Goal: Task Accomplishment & Management: Complete application form

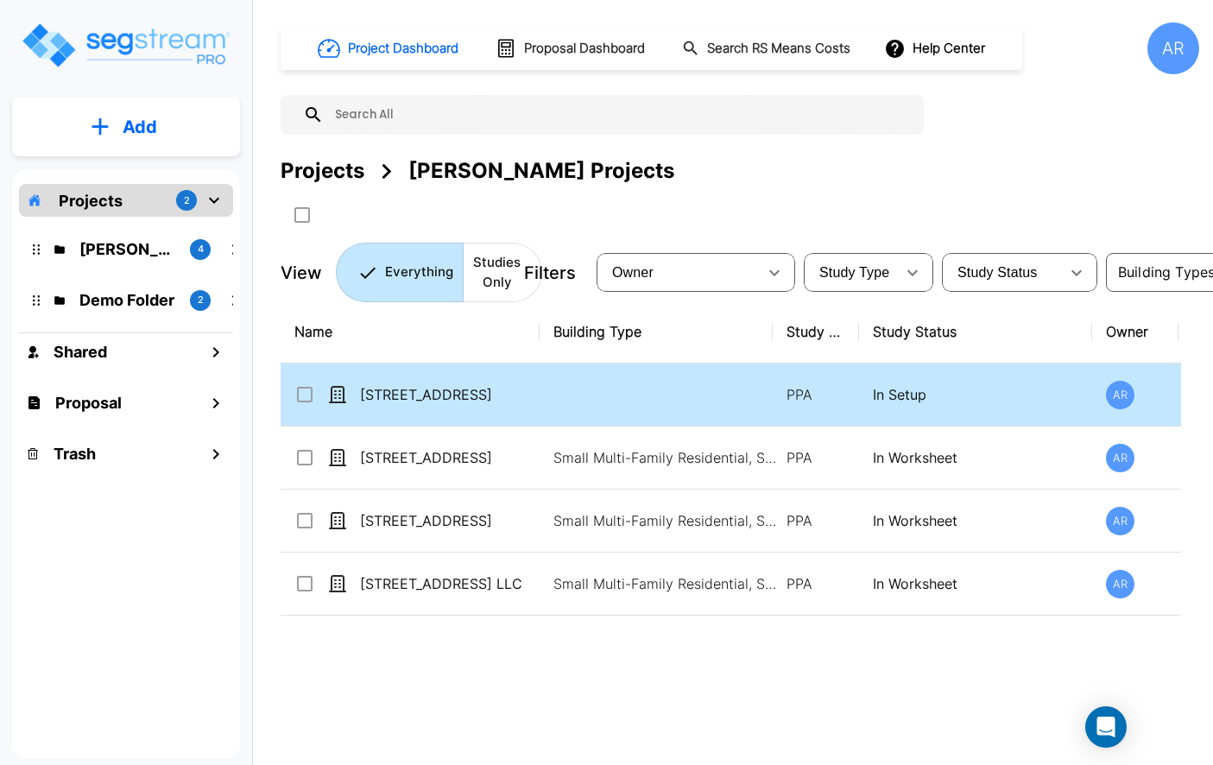
click at [421, 405] on td "[STREET_ADDRESS]" at bounding box center [410, 395] width 259 height 63
checkbox input "true"
click at [421, 405] on td "[STREET_ADDRESS]" at bounding box center [410, 395] width 259 height 63
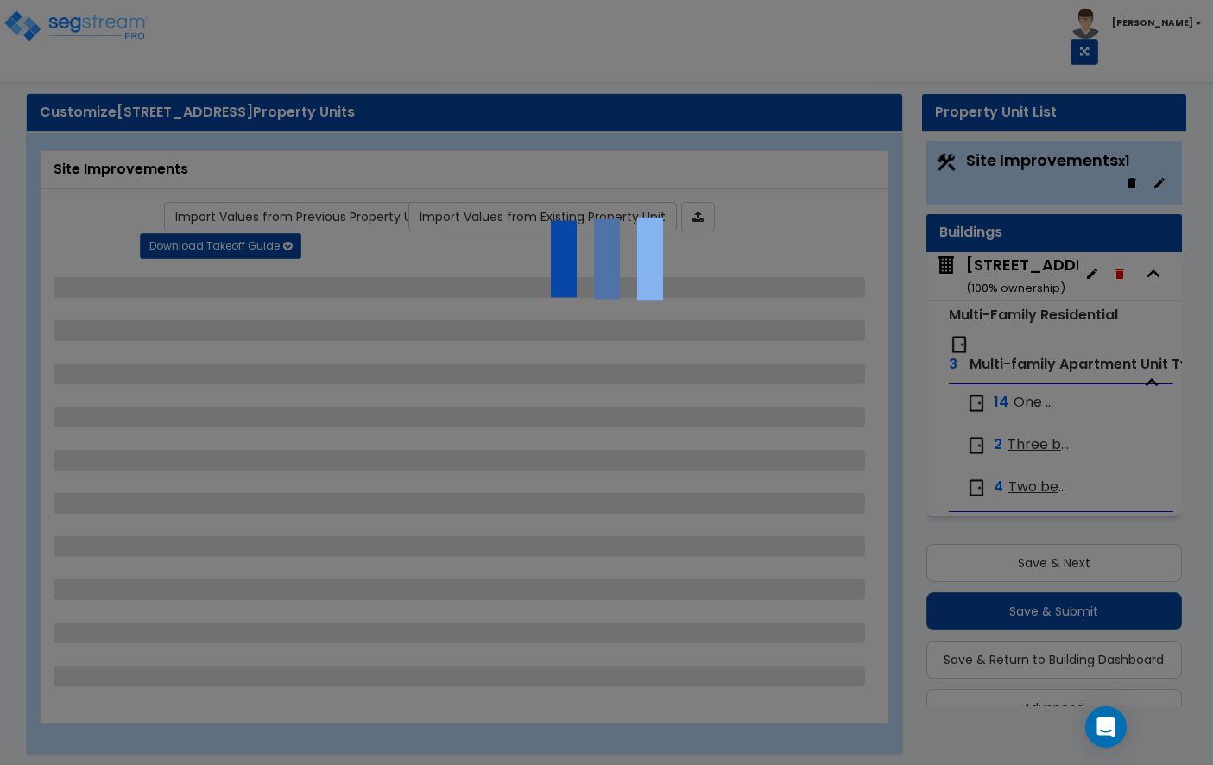
scroll to position [37, 0]
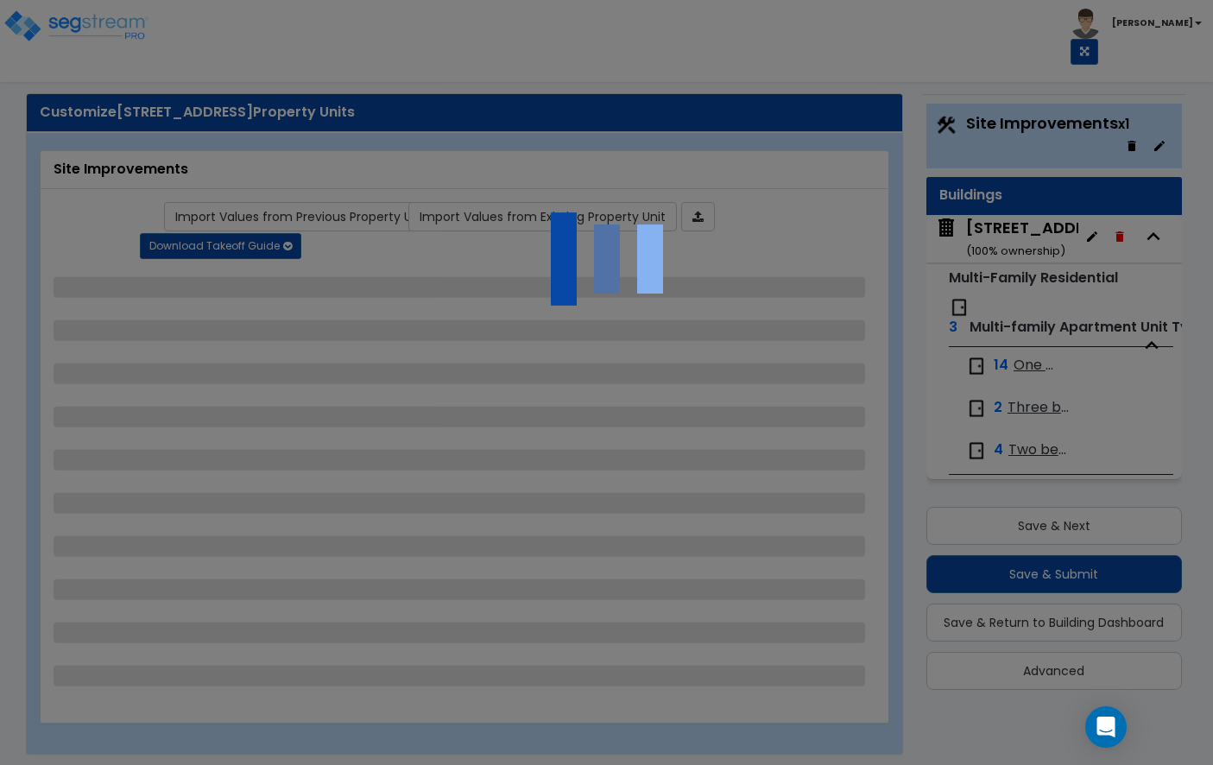
select select "2"
select select "1"
select select "2"
select select "3"
select select "2"
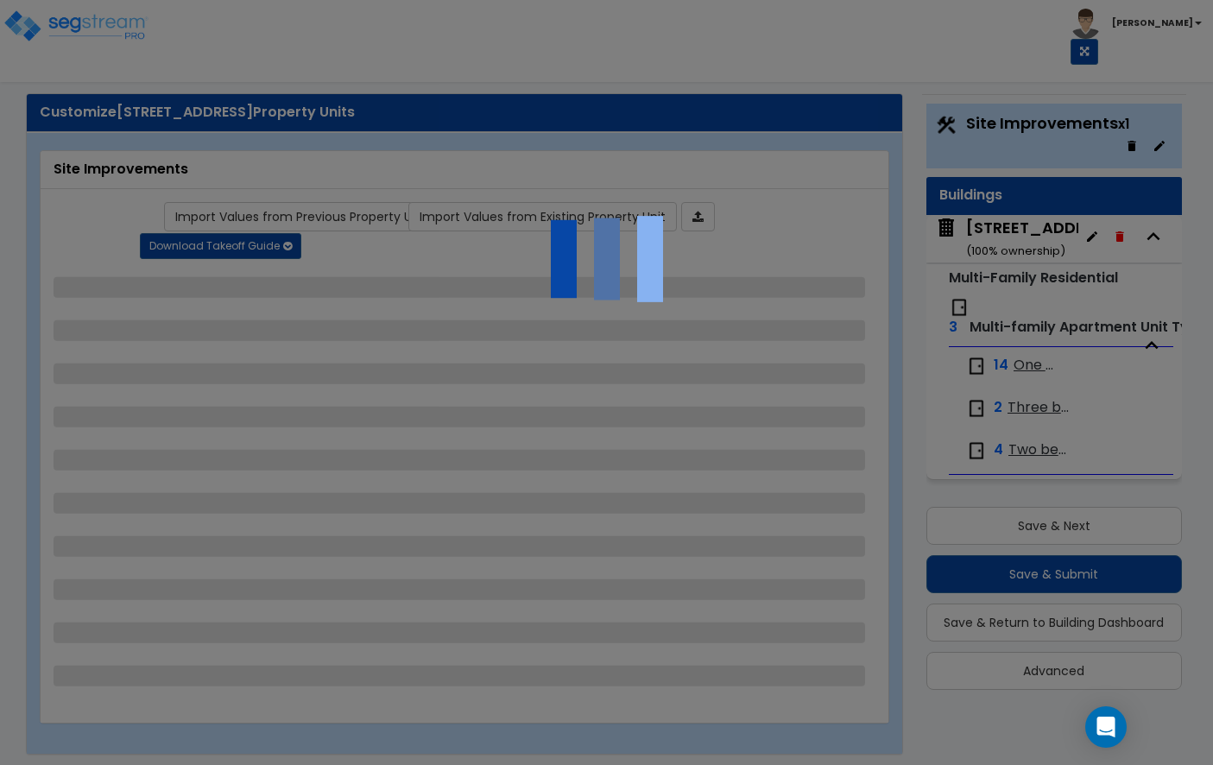
select select "1"
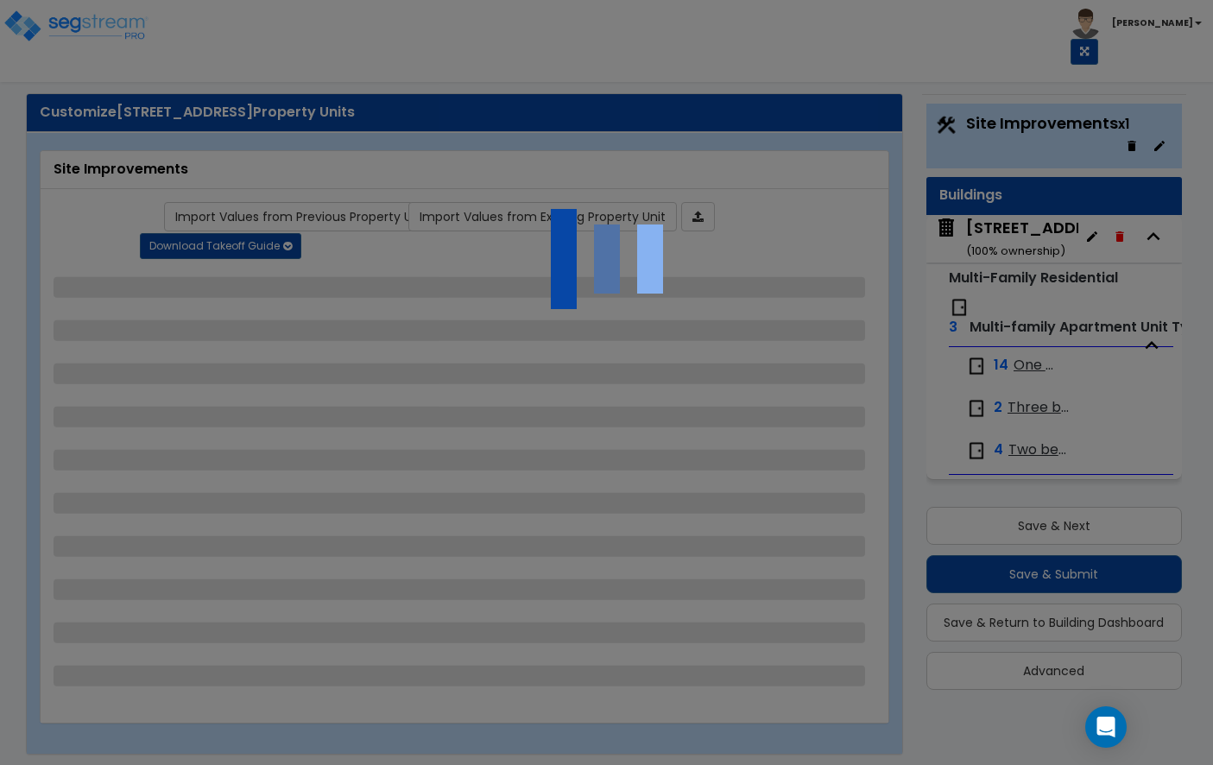
select select "1"
select select "2"
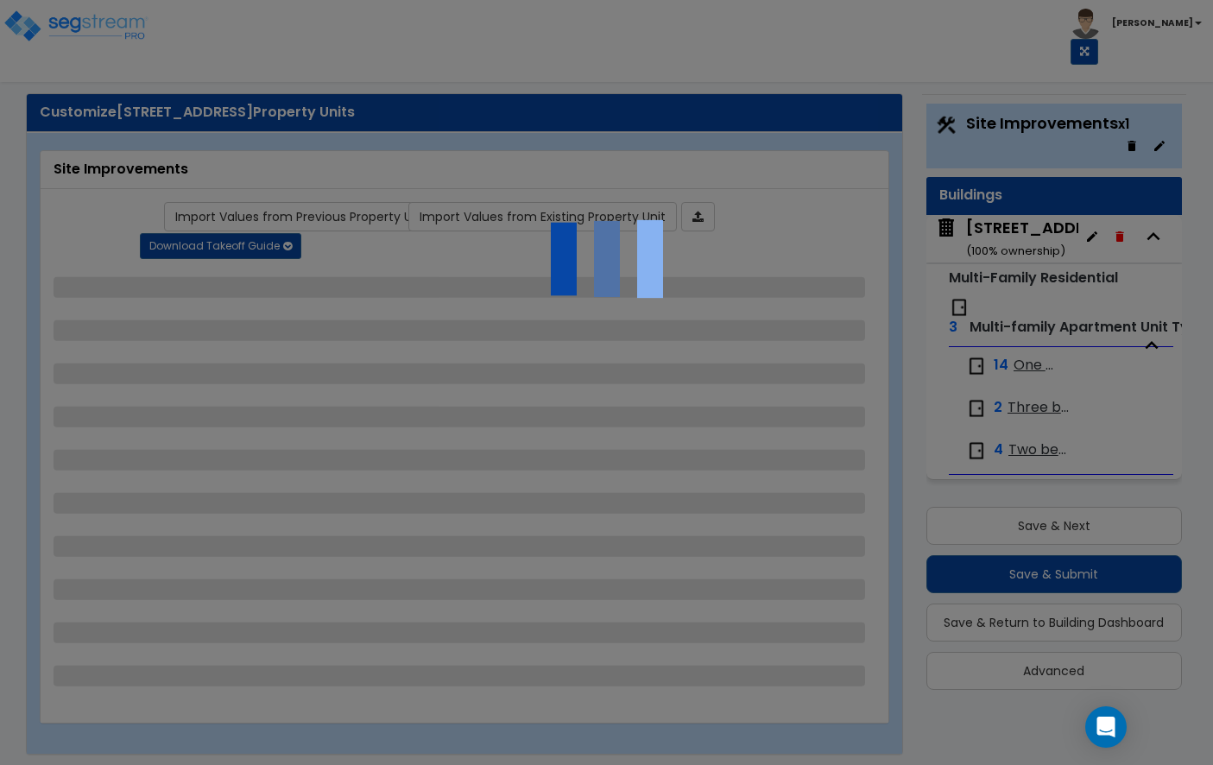
select select "2"
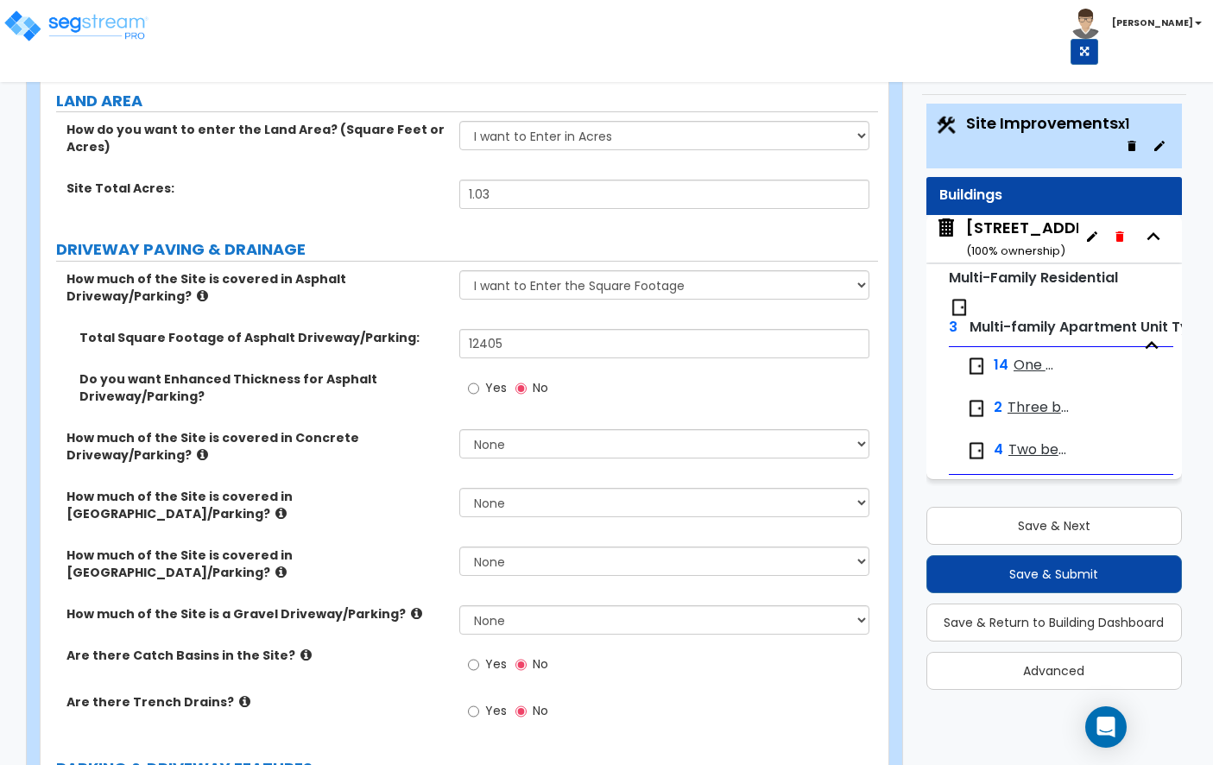
scroll to position [218, 0]
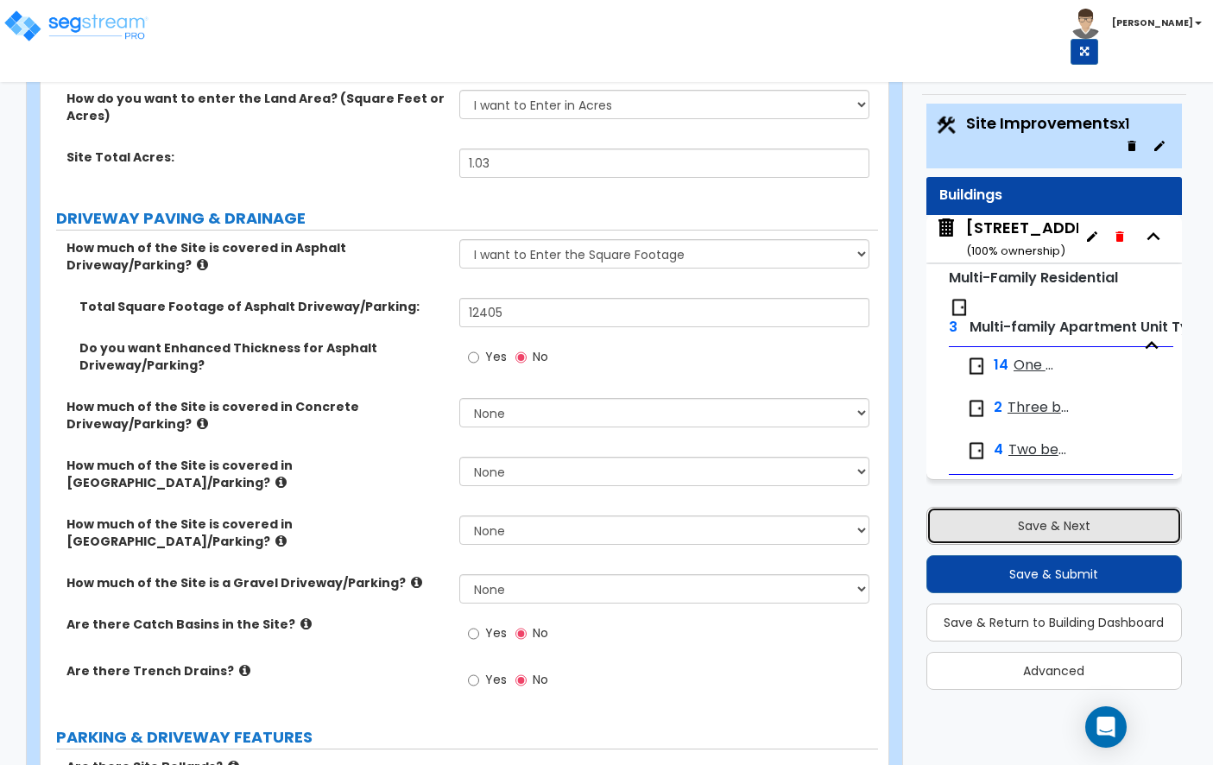
click at [994, 514] on button "Save & Next" at bounding box center [1054, 526] width 256 height 38
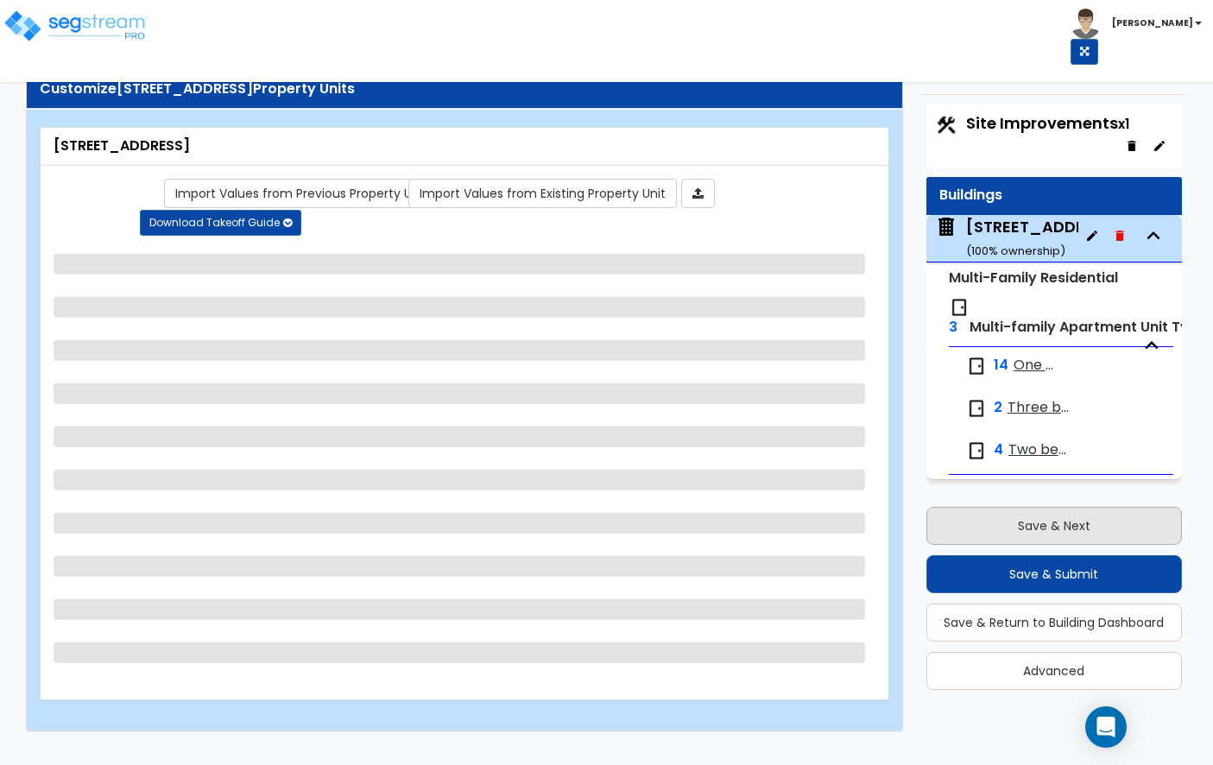
scroll to position [2, 0]
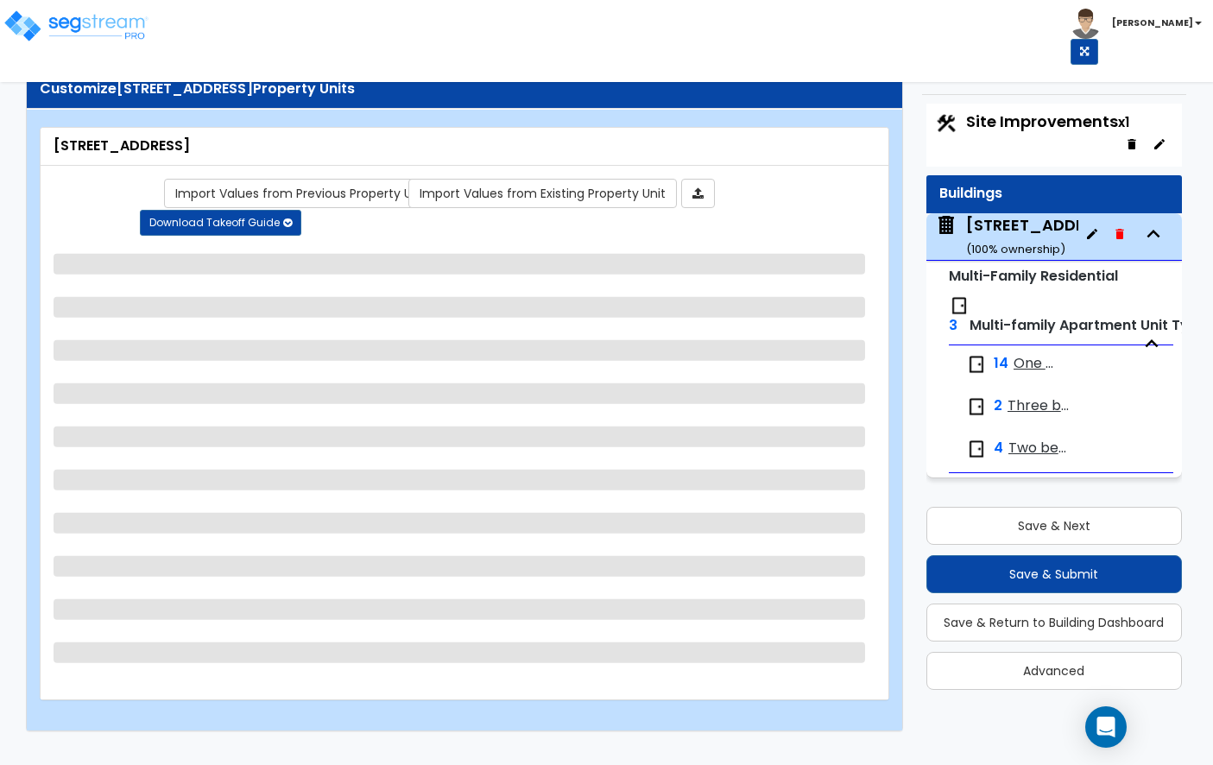
select select "2"
select select "7"
select select "1"
select select "4"
select select "1"
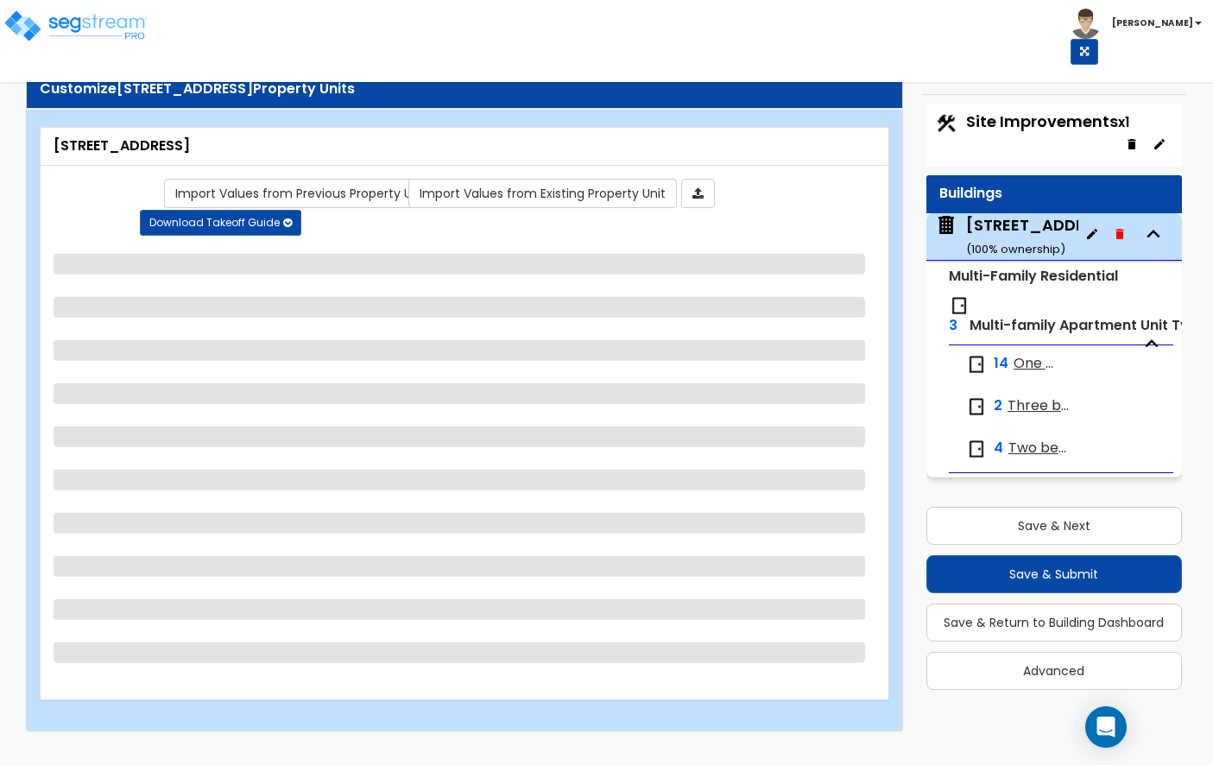
select select "2"
select select "1"
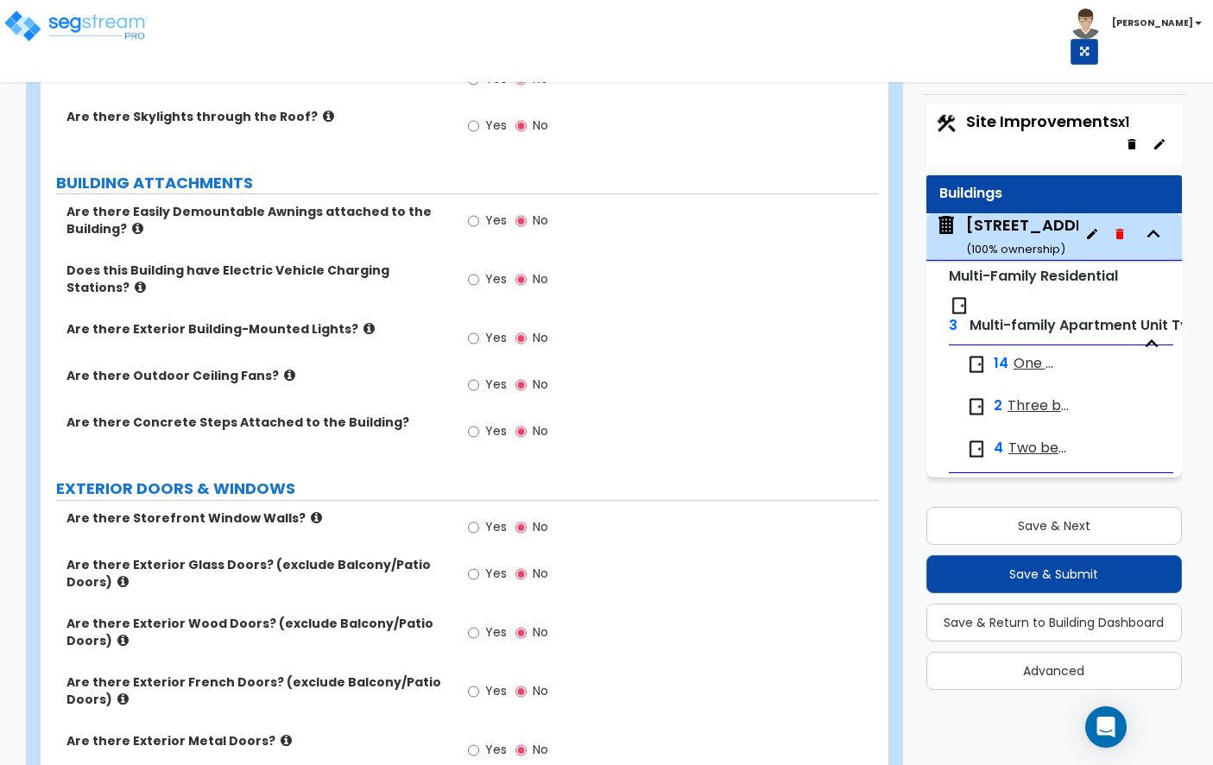
scroll to position [1093, 0]
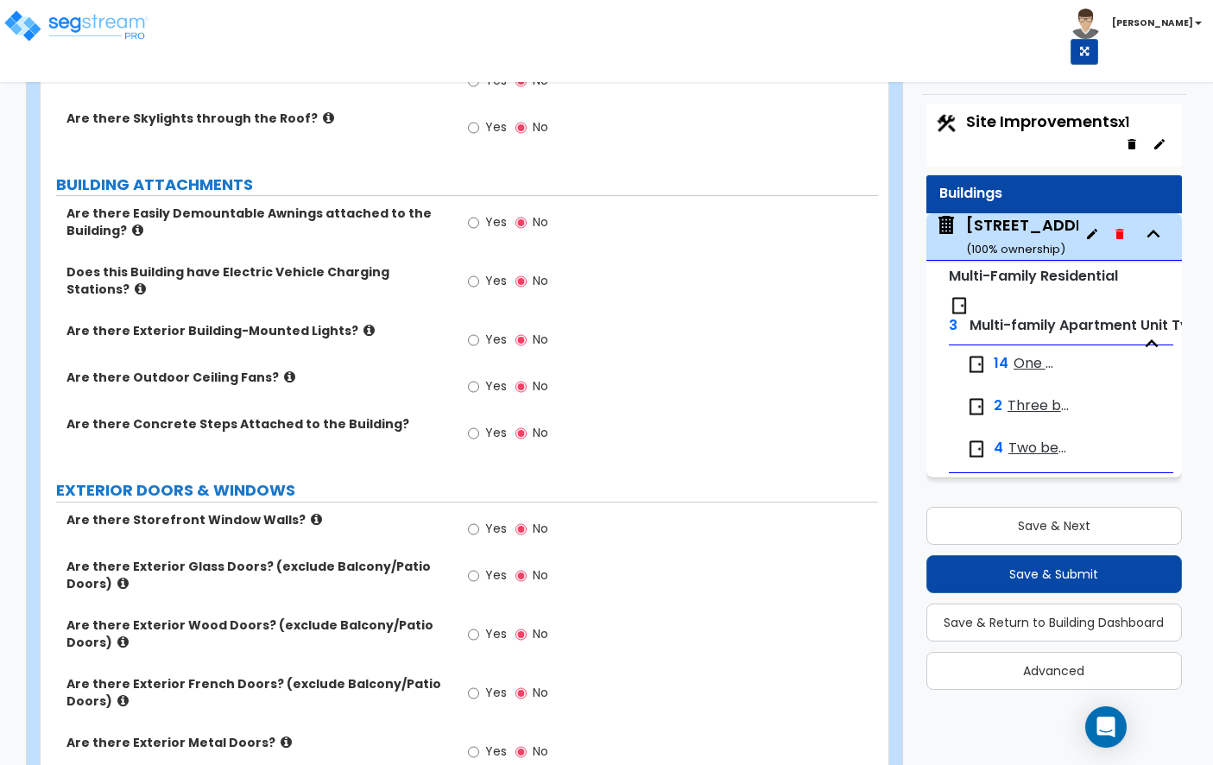
click at [142, 231] on label "Are there Easily Demountable Awnings attached to the Building?" at bounding box center [256, 222] width 380 height 35
click at [132, 228] on icon at bounding box center [137, 230] width 11 height 13
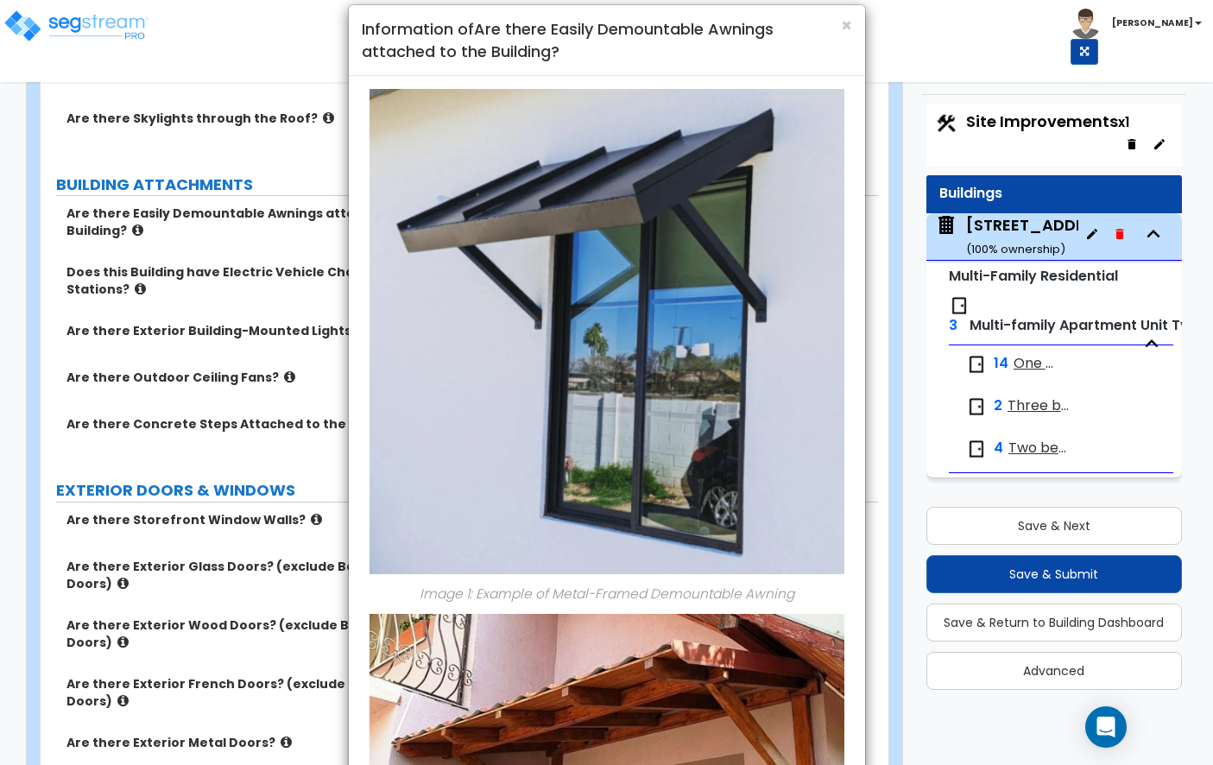
scroll to position [19, 0]
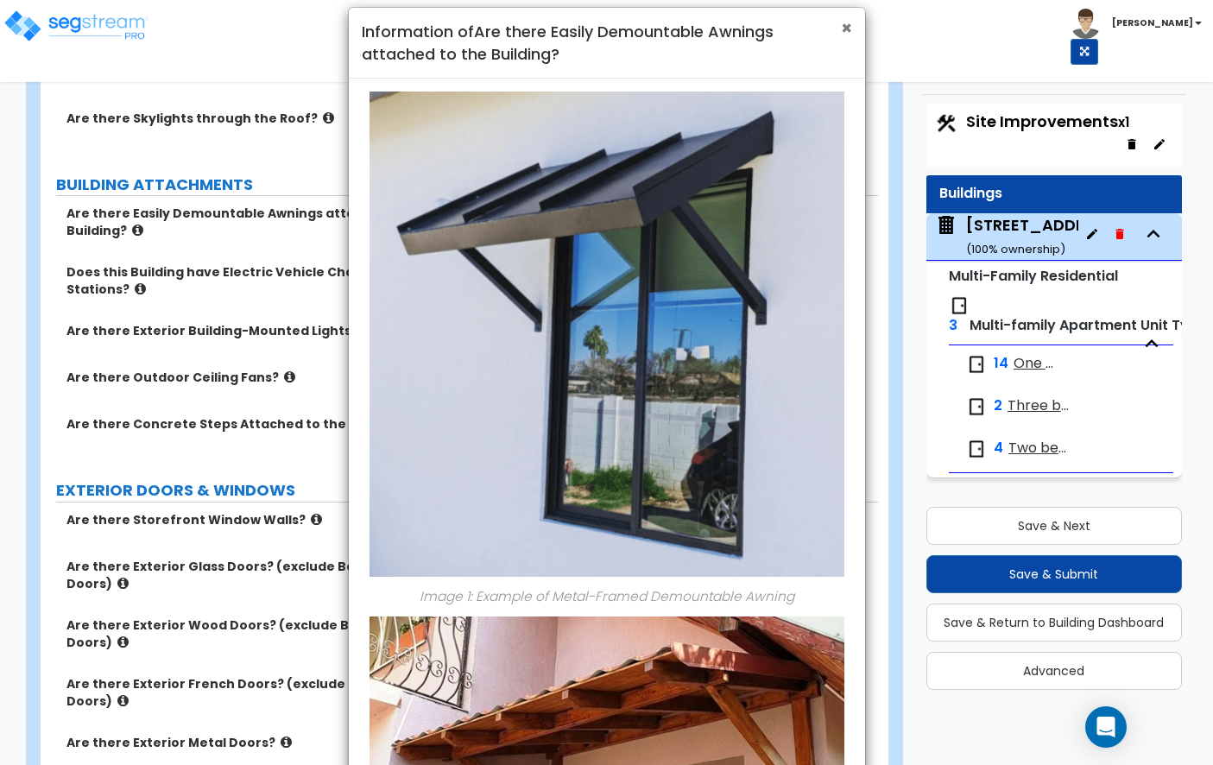
click at [842, 25] on span "×" at bounding box center [846, 28] width 11 height 25
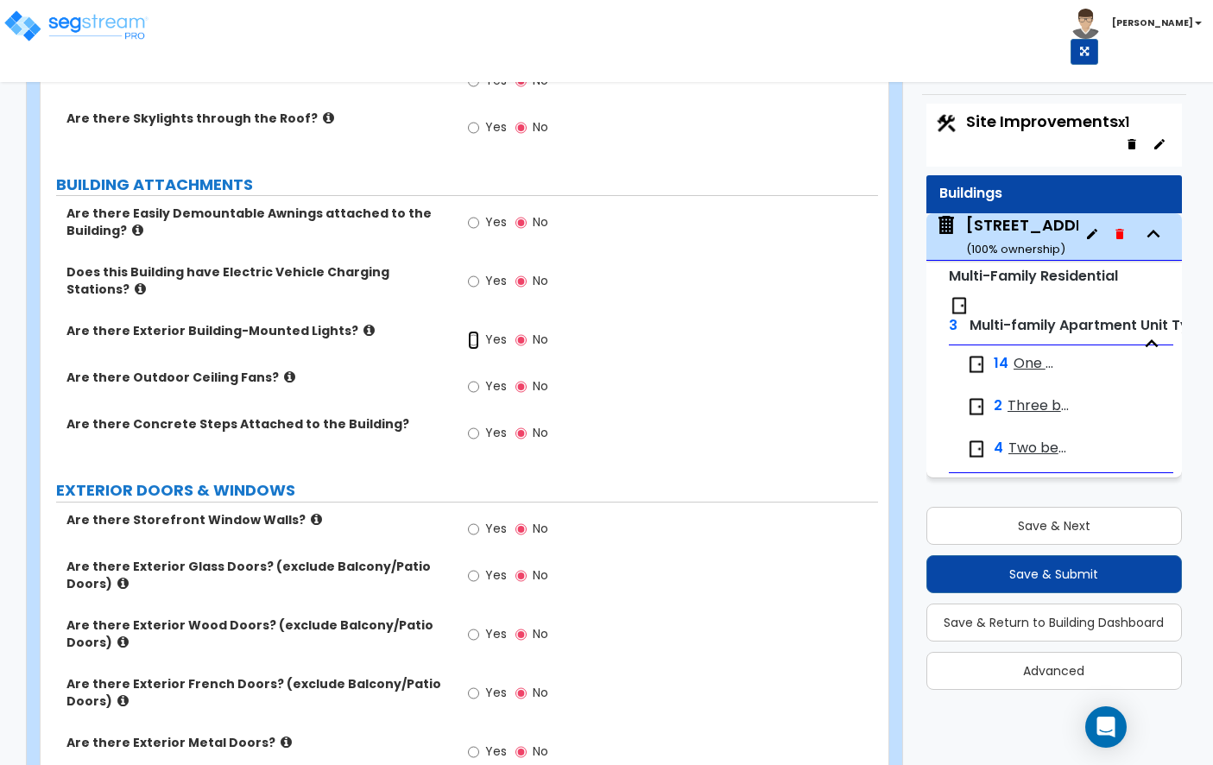
click at [478, 337] on input "Yes" at bounding box center [473, 340] width 11 height 19
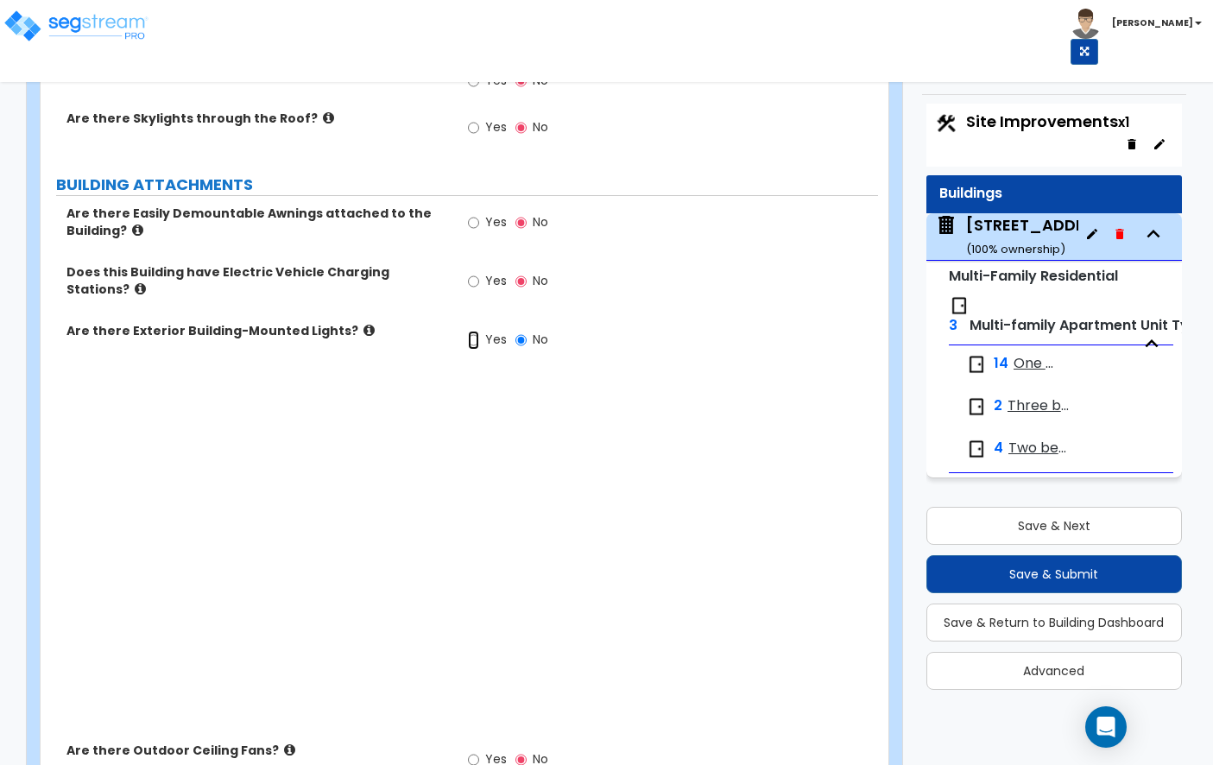
radio input "true"
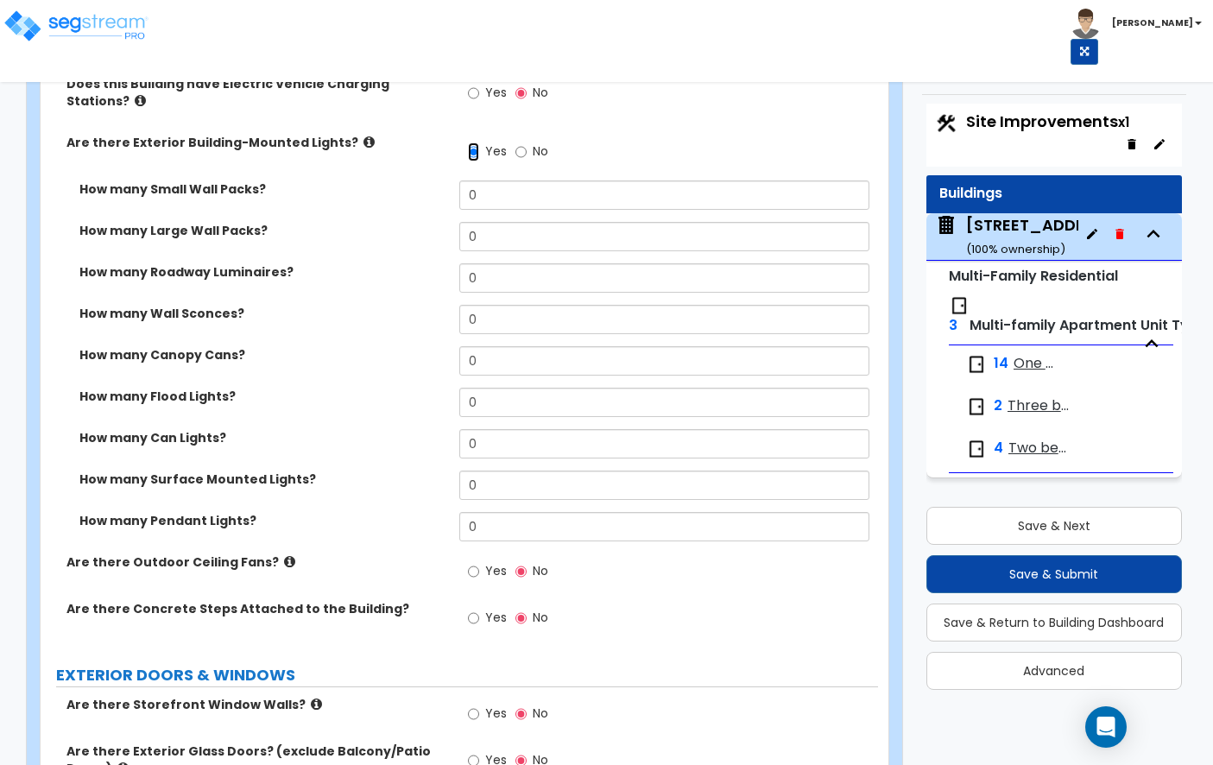
scroll to position [1318, 0]
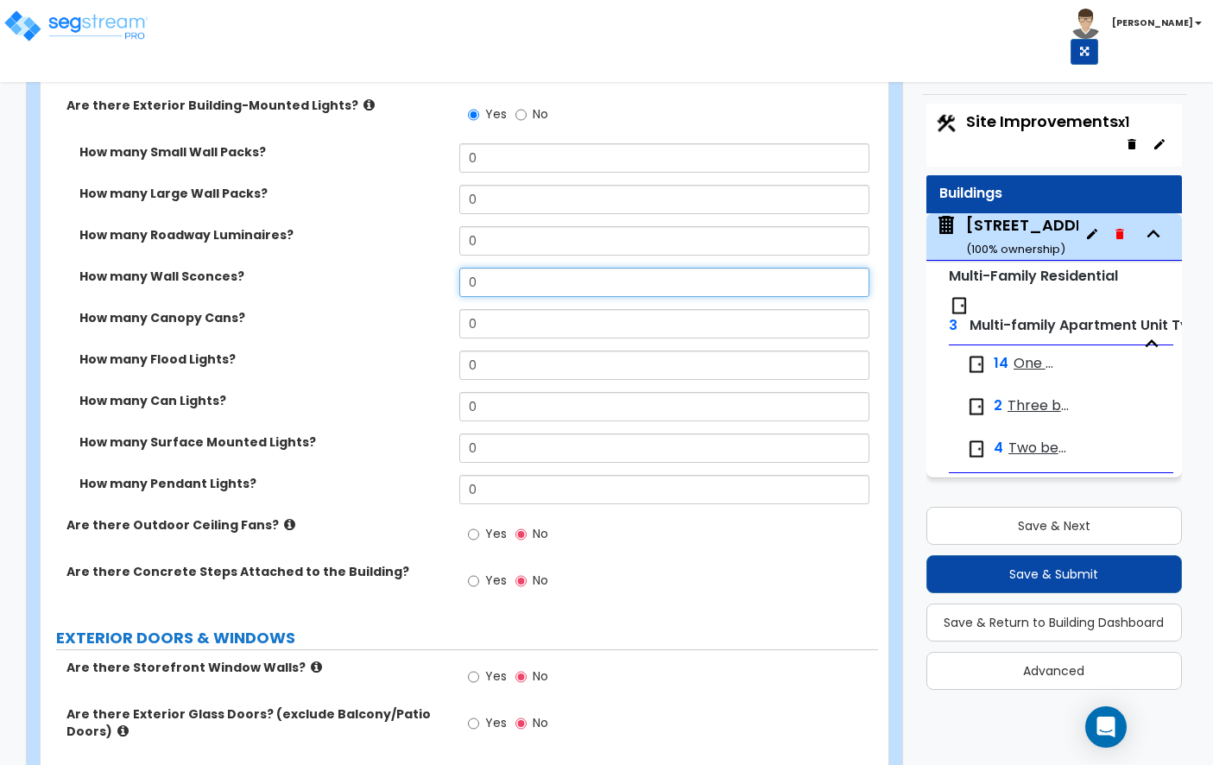
click at [506, 292] on input "0" at bounding box center [664, 282] width 410 height 29
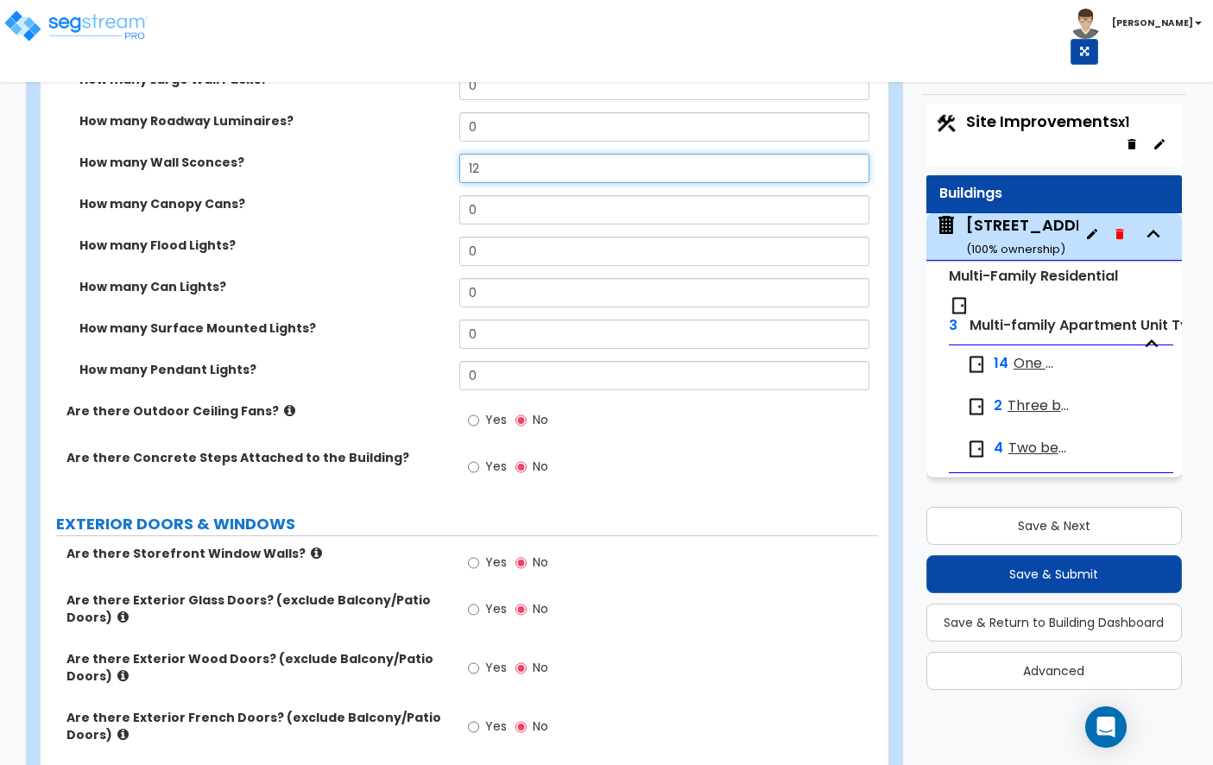
scroll to position [1438, 0]
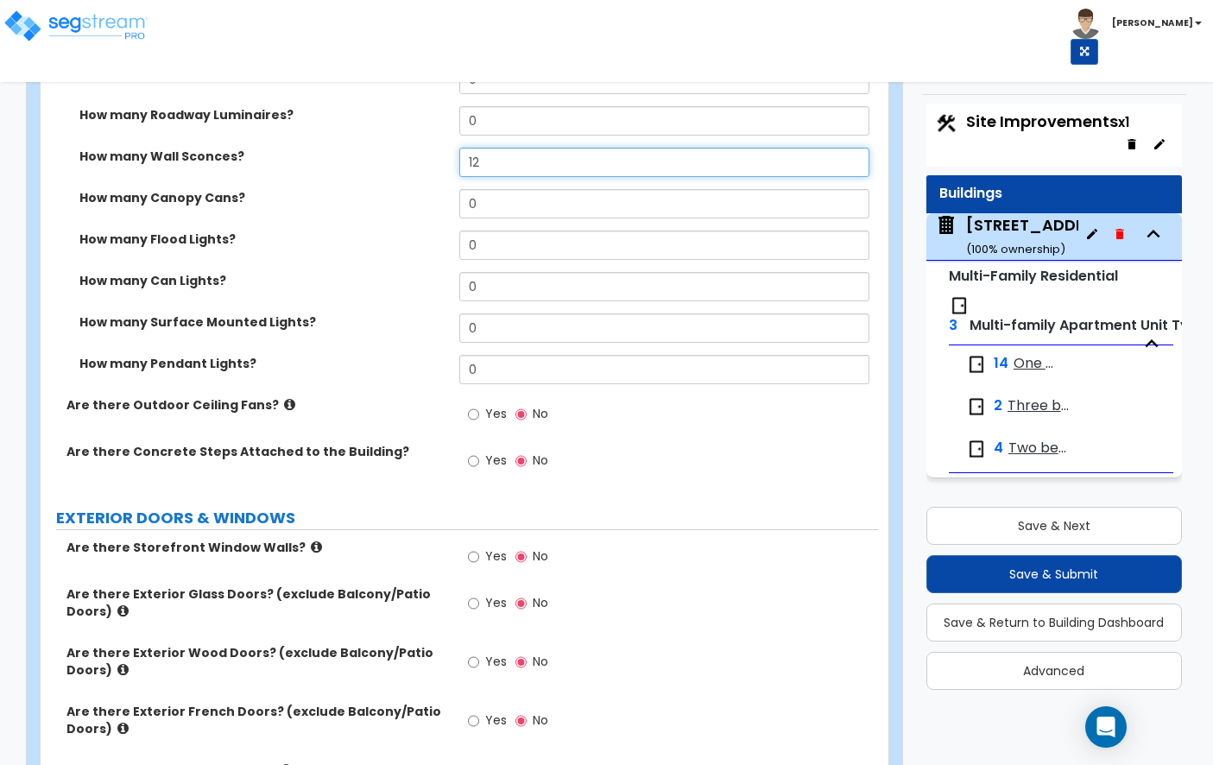
type input "12"
click at [476, 453] on input "Yes" at bounding box center [473, 461] width 11 height 19
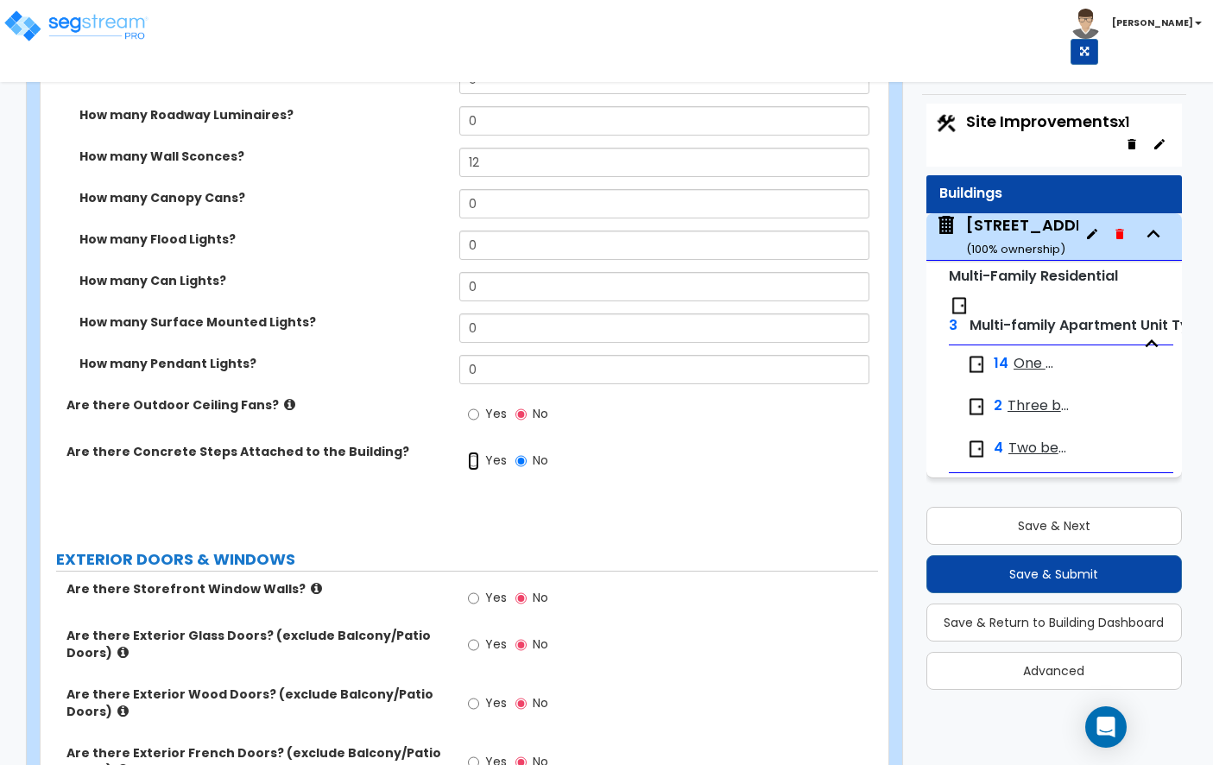
radio input "true"
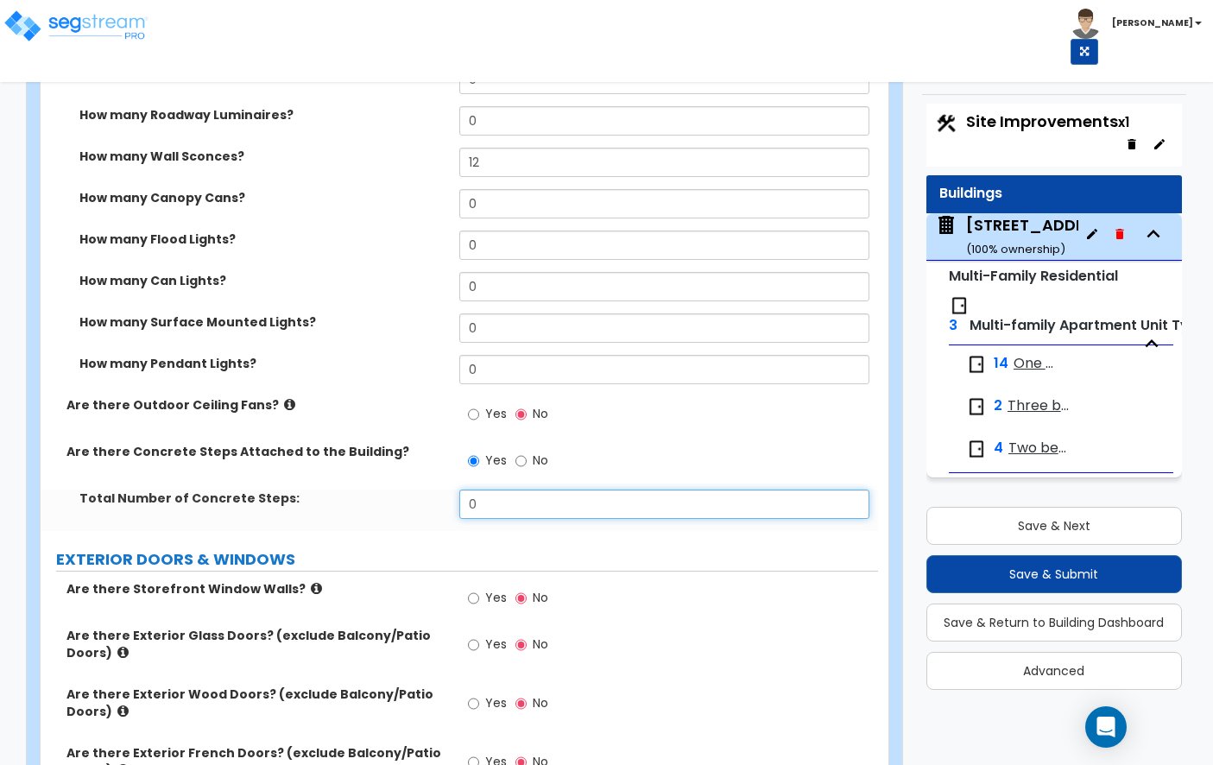
click at [497, 497] on input "0" at bounding box center [664, 504] width 410 height 29
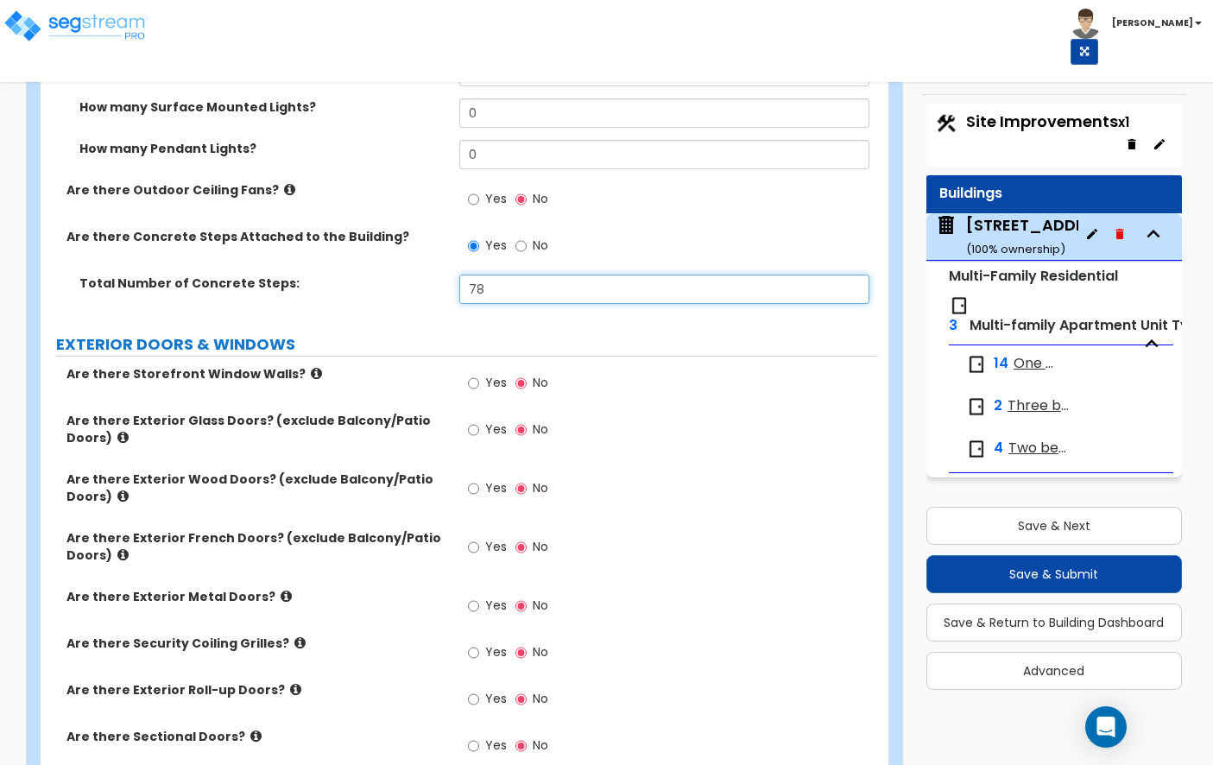
scroll to position [1656, 0]
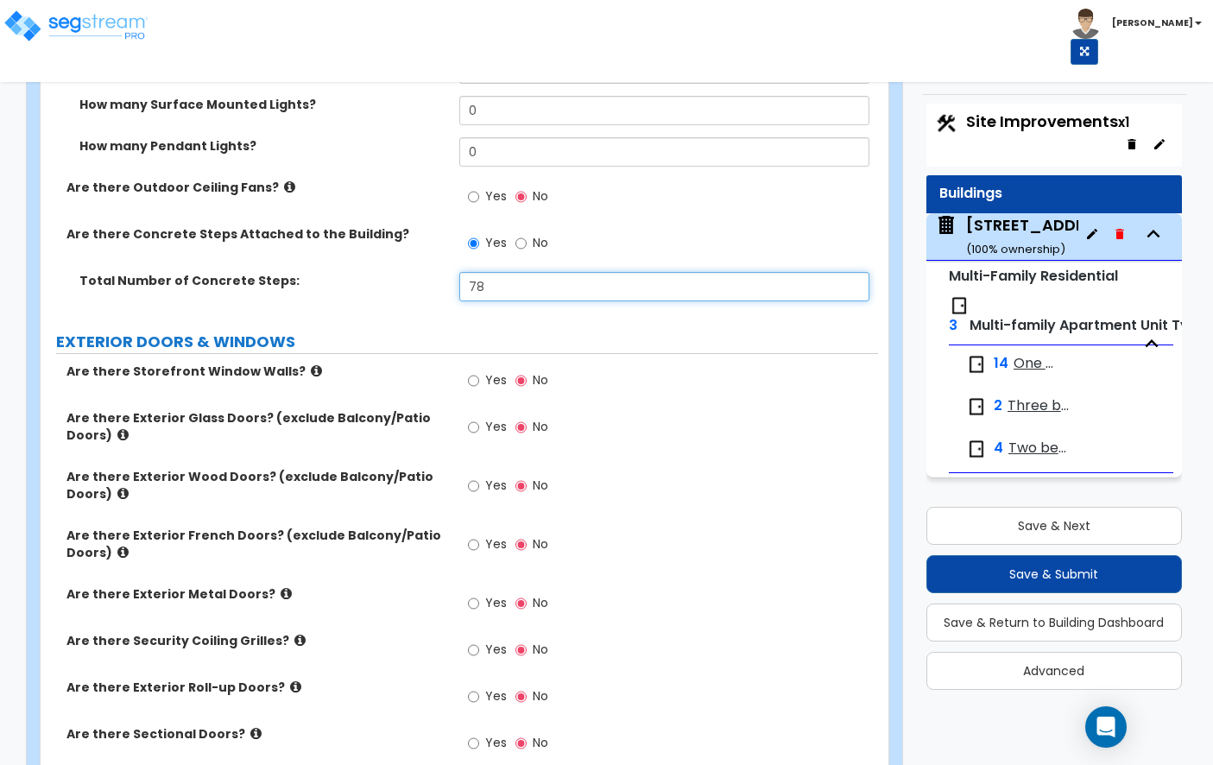
type input "78"
click at [311, 370] on icon at bounding box center [316, 370] width 11 height 13
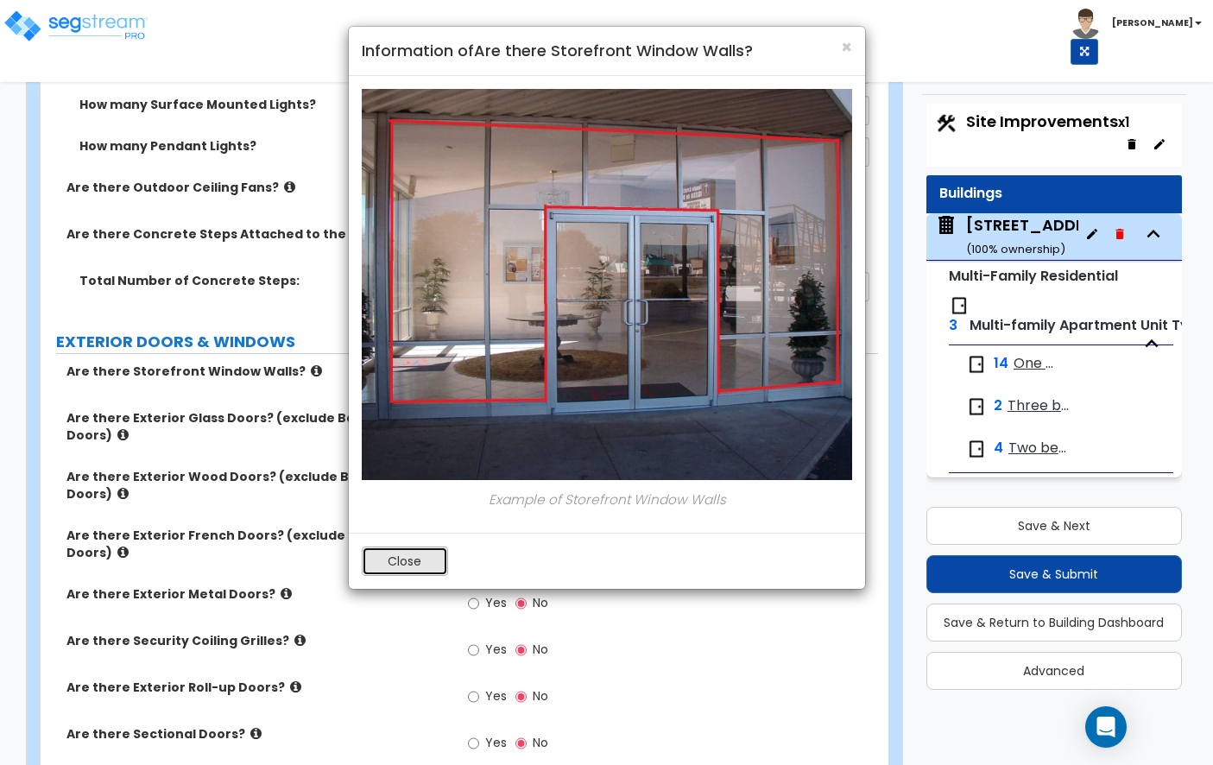
click at [410, 558] on button "Close" at bounding box center [405, 561] width 86 height 29
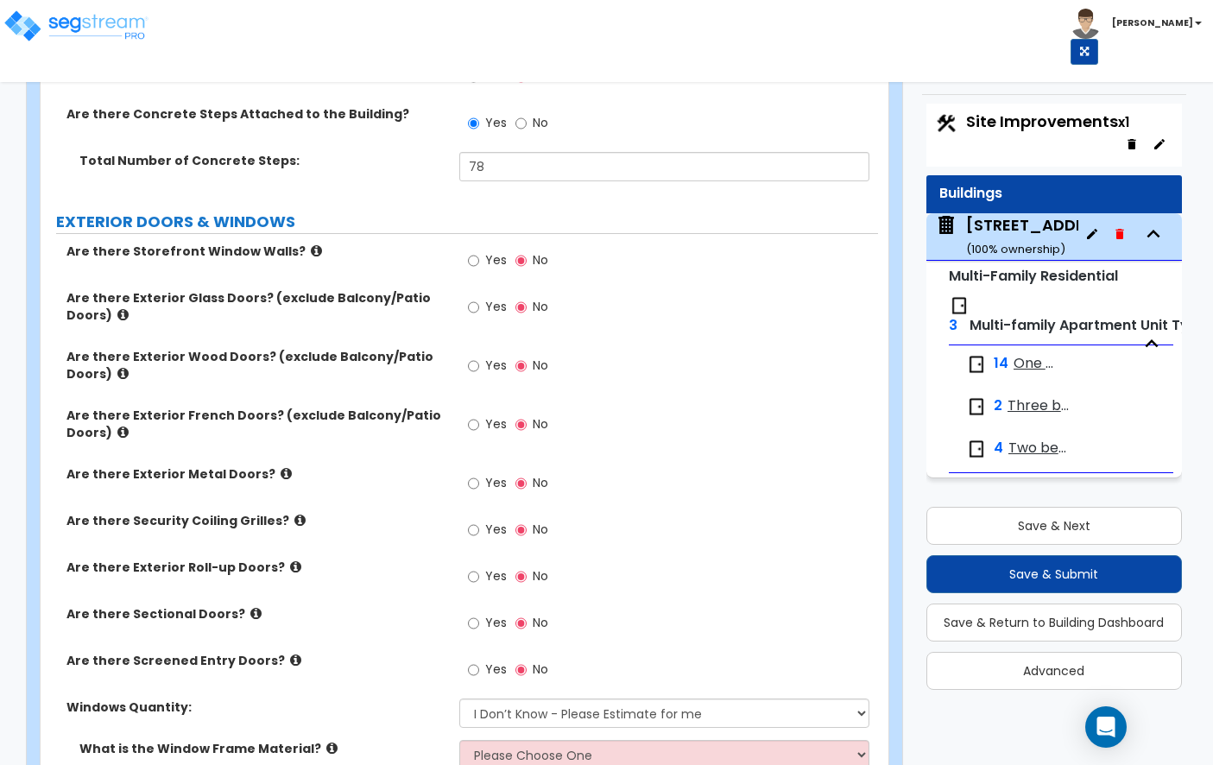
scroll to position [1779, 0]
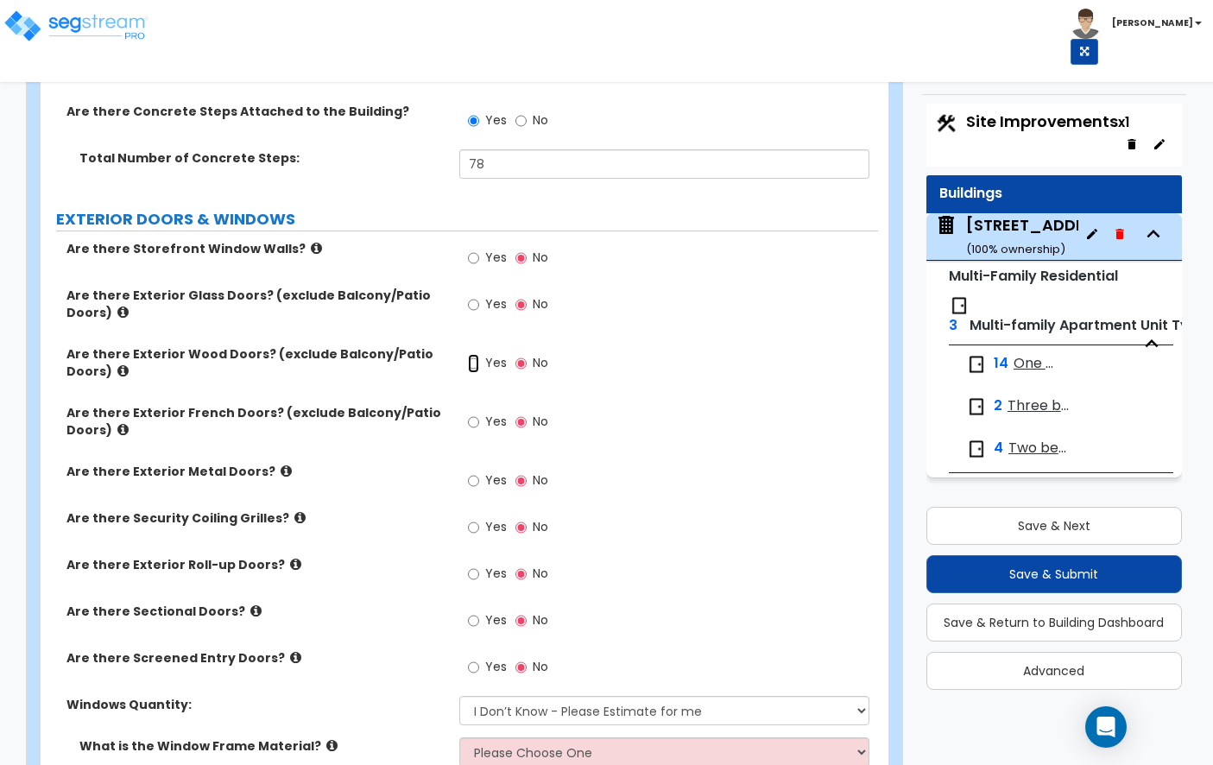
click at [476, 360] on input "Yes" at bounding box center [473, 363] width 11 height 19
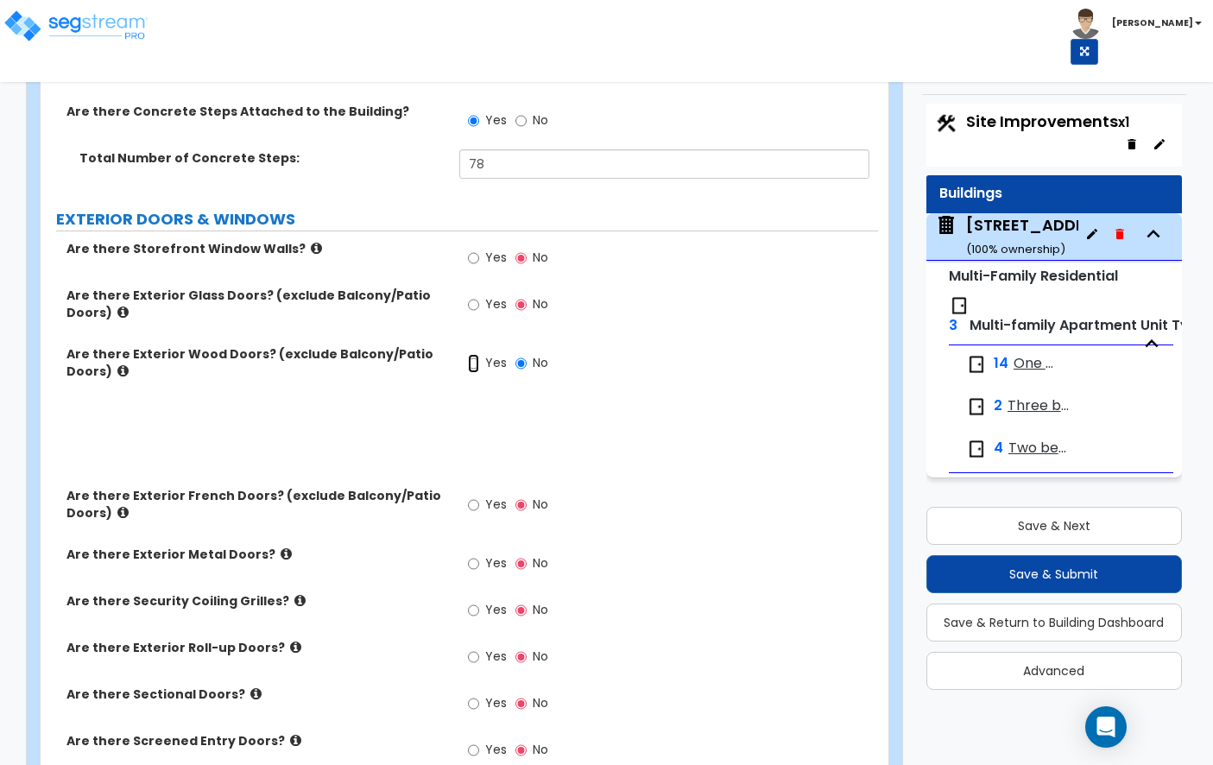
radio input "true"
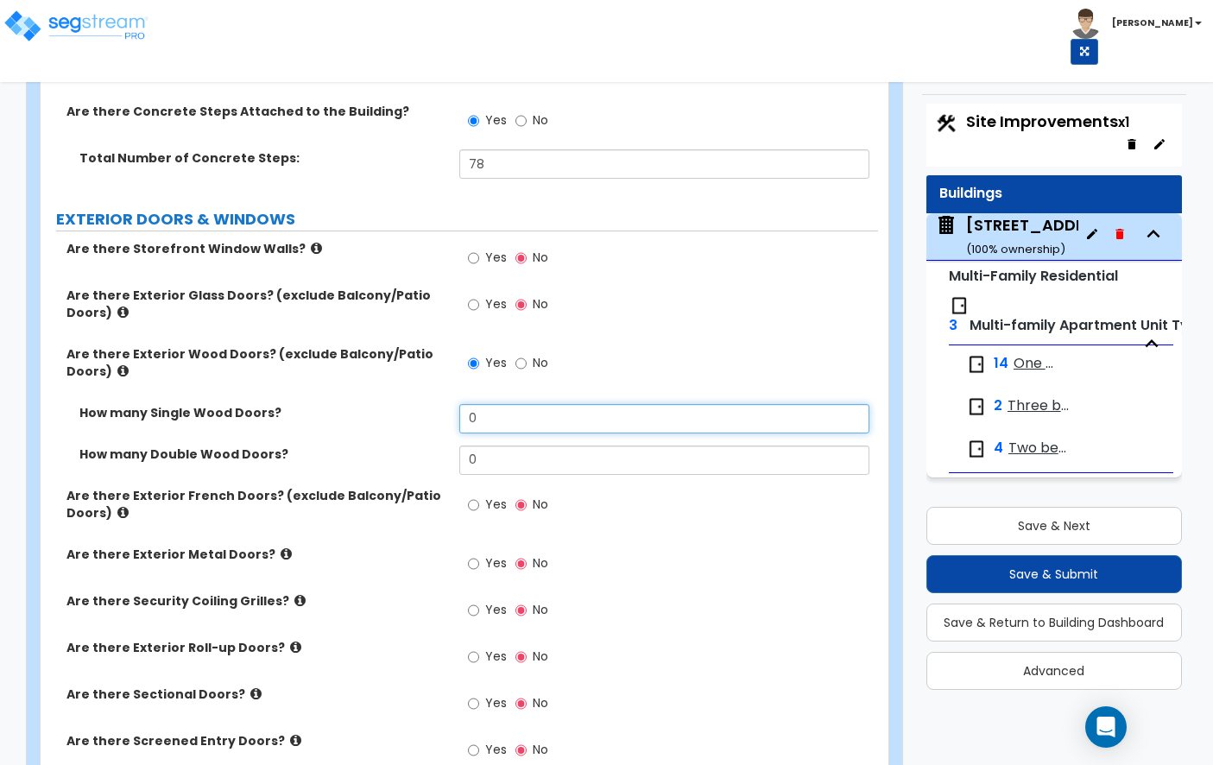
click at [523, 422] on input "0" at bounding box center [664, 418] width 410 height 29
type input "1"
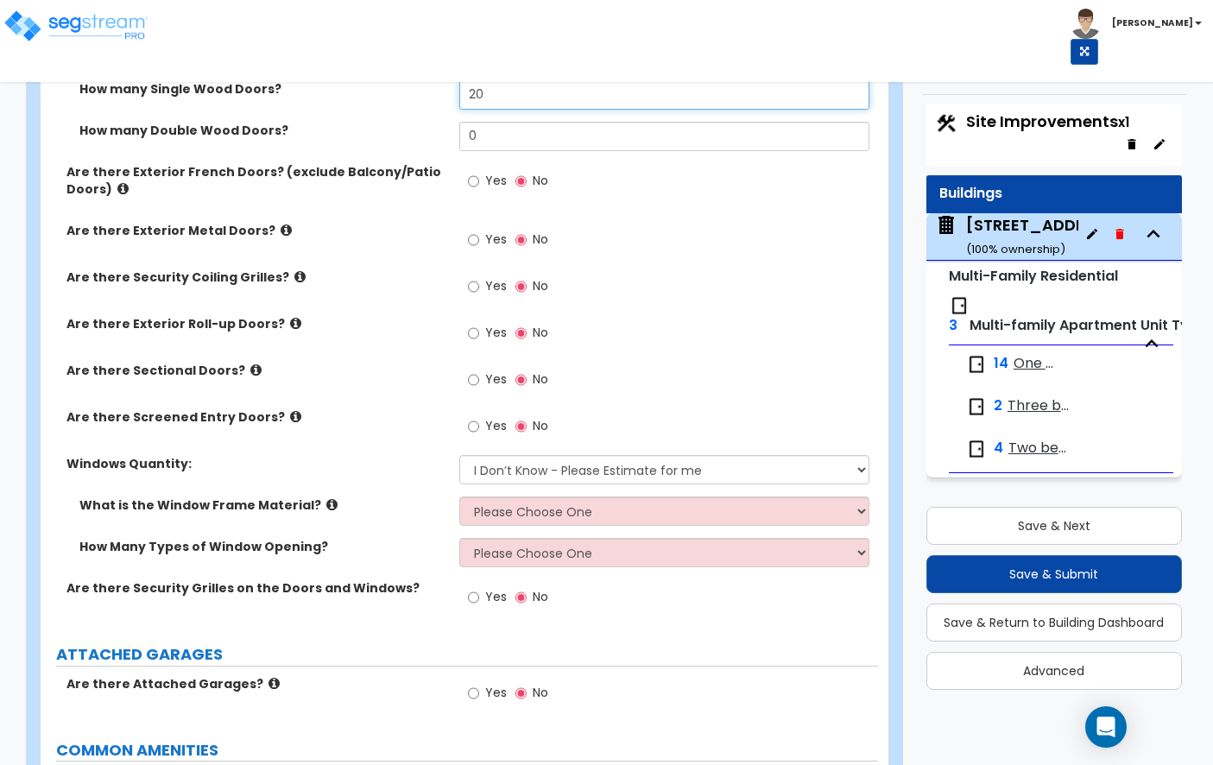
scroll to position [2113, 0]
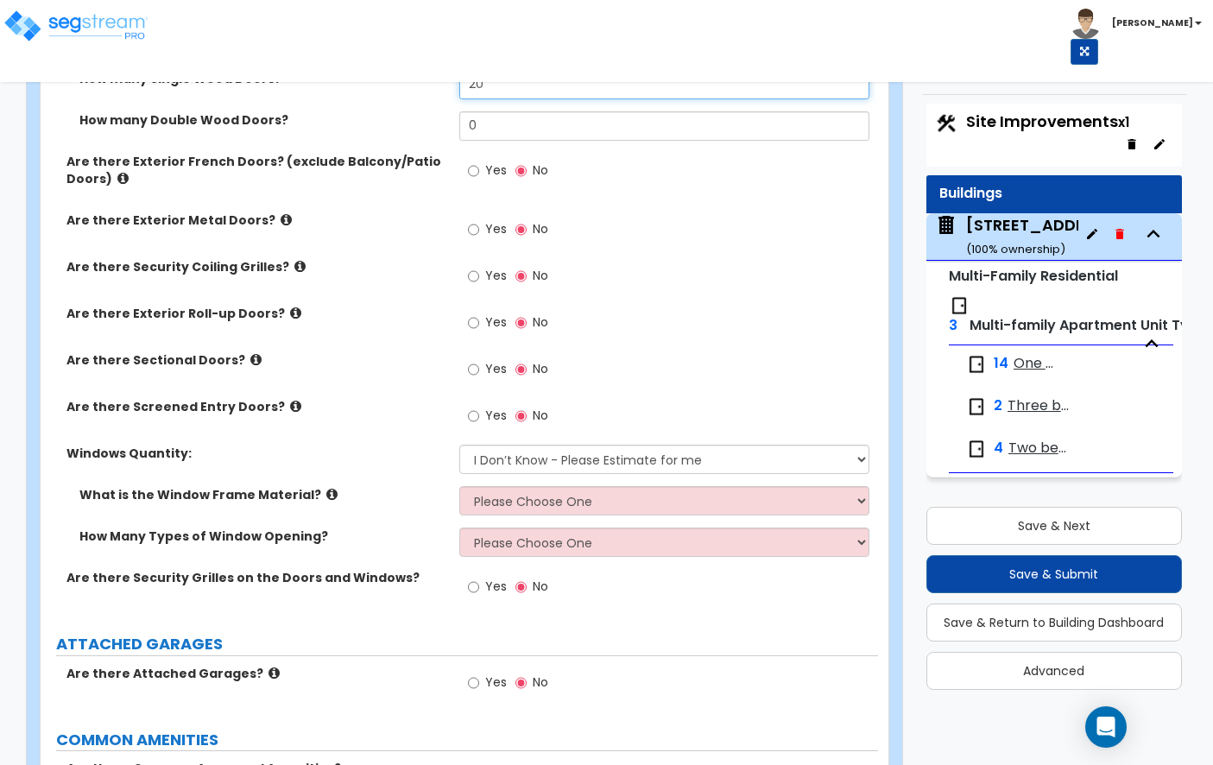
type input "20"
click at [290, 403] on icon at bounding box center [295, 406] width 11 height 13
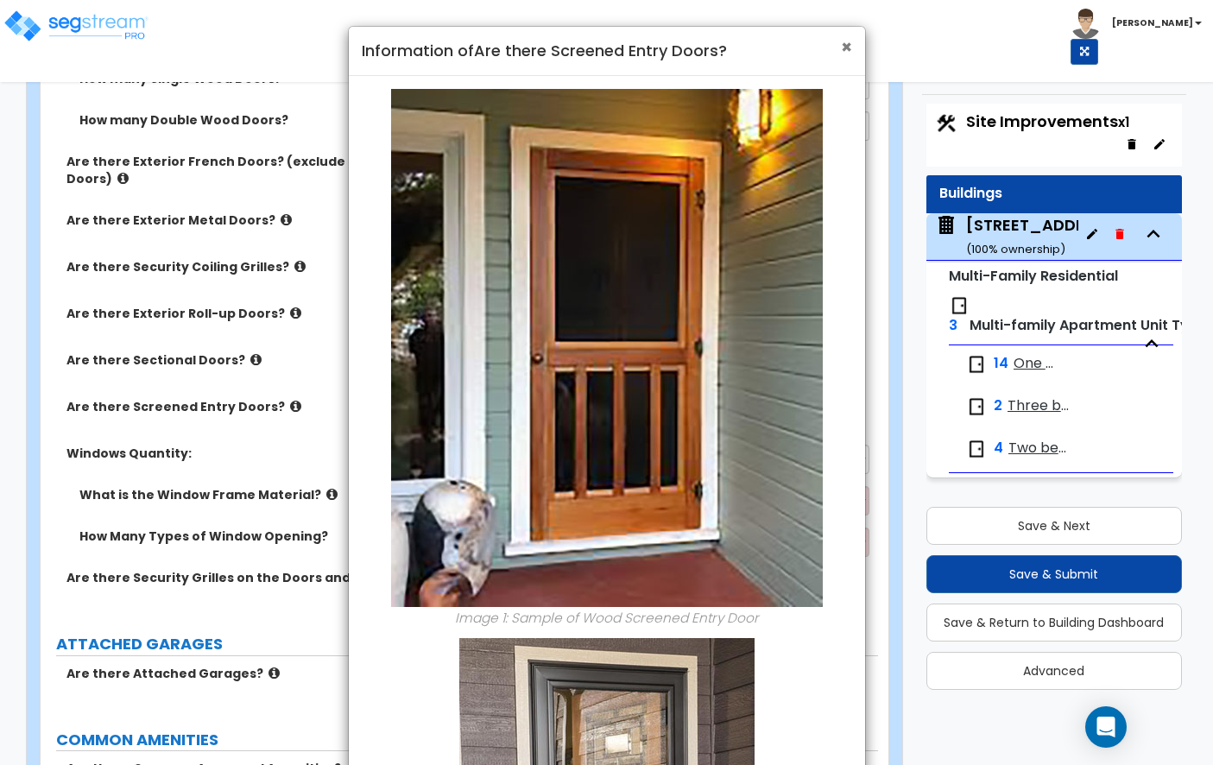
click at [848, 50] on span "×" at bounding box center [846, 47] width 11 height 25
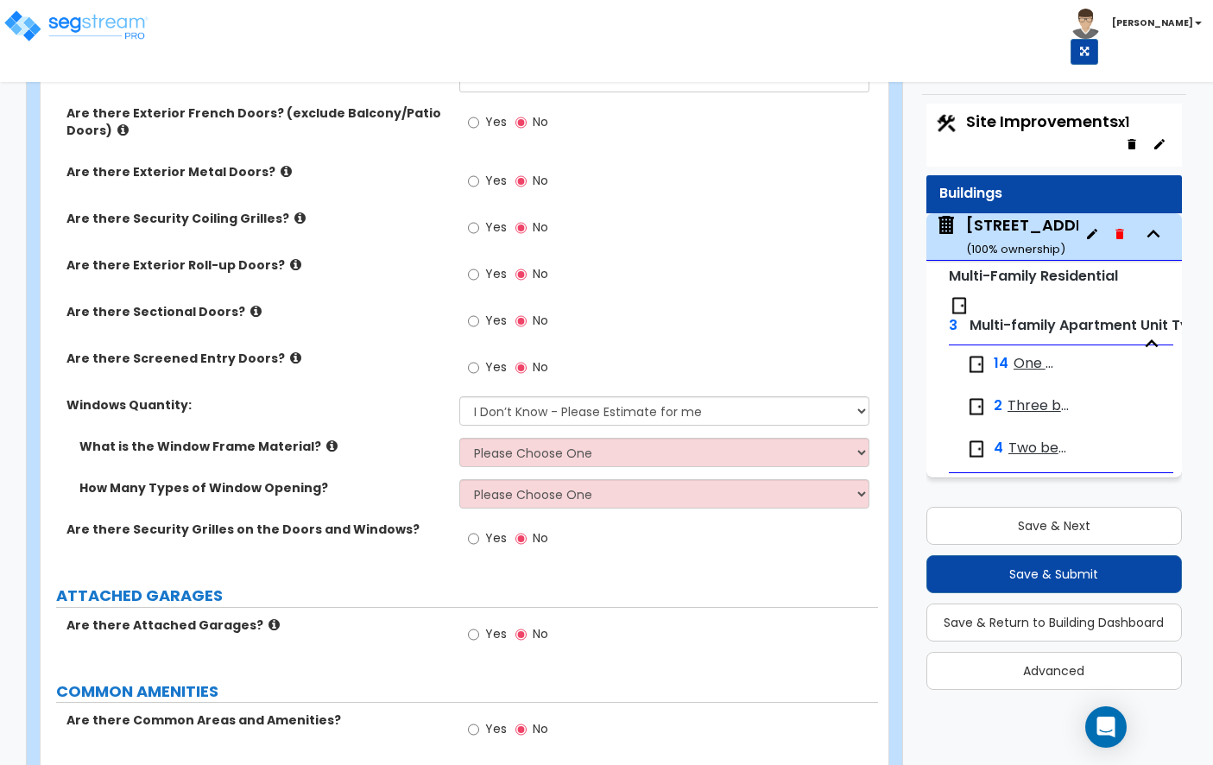
scroll to position [2165, 0]
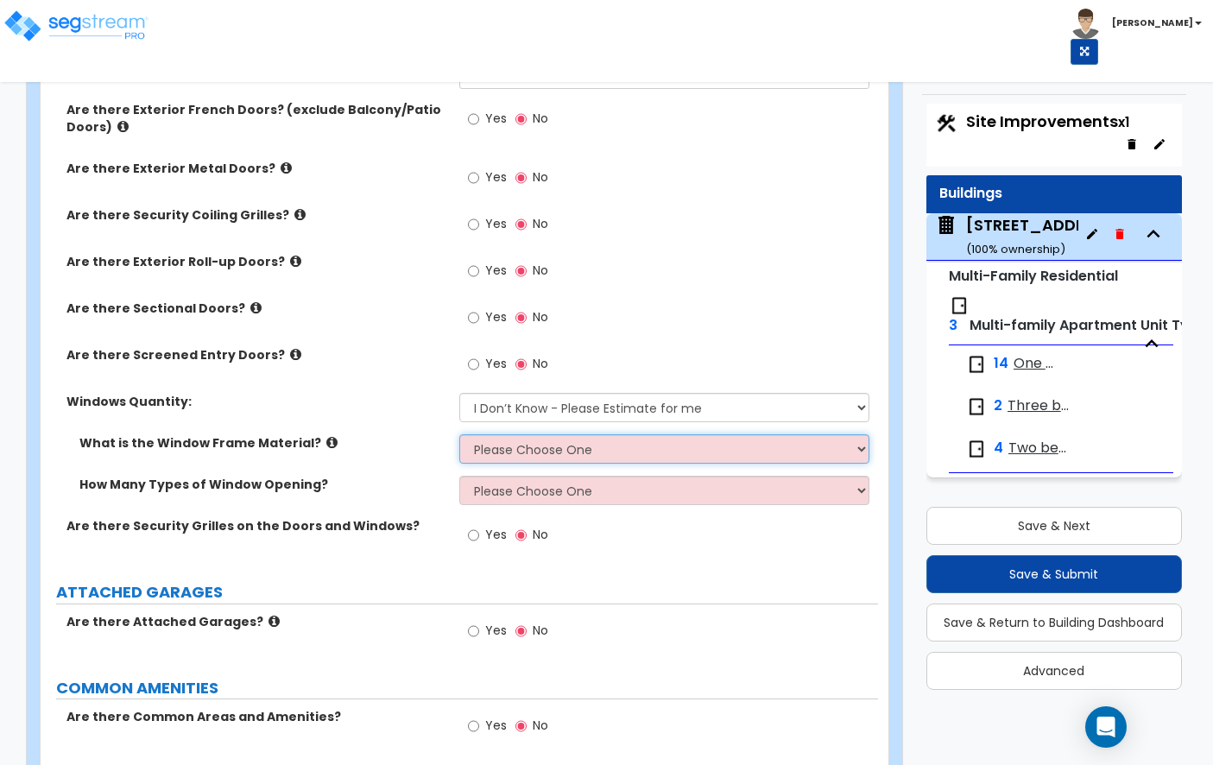
click at [499, 448] on select "Please Choose One Vinyl Aluminum Wood" at bounding box center [664, 448] width 410 height 29
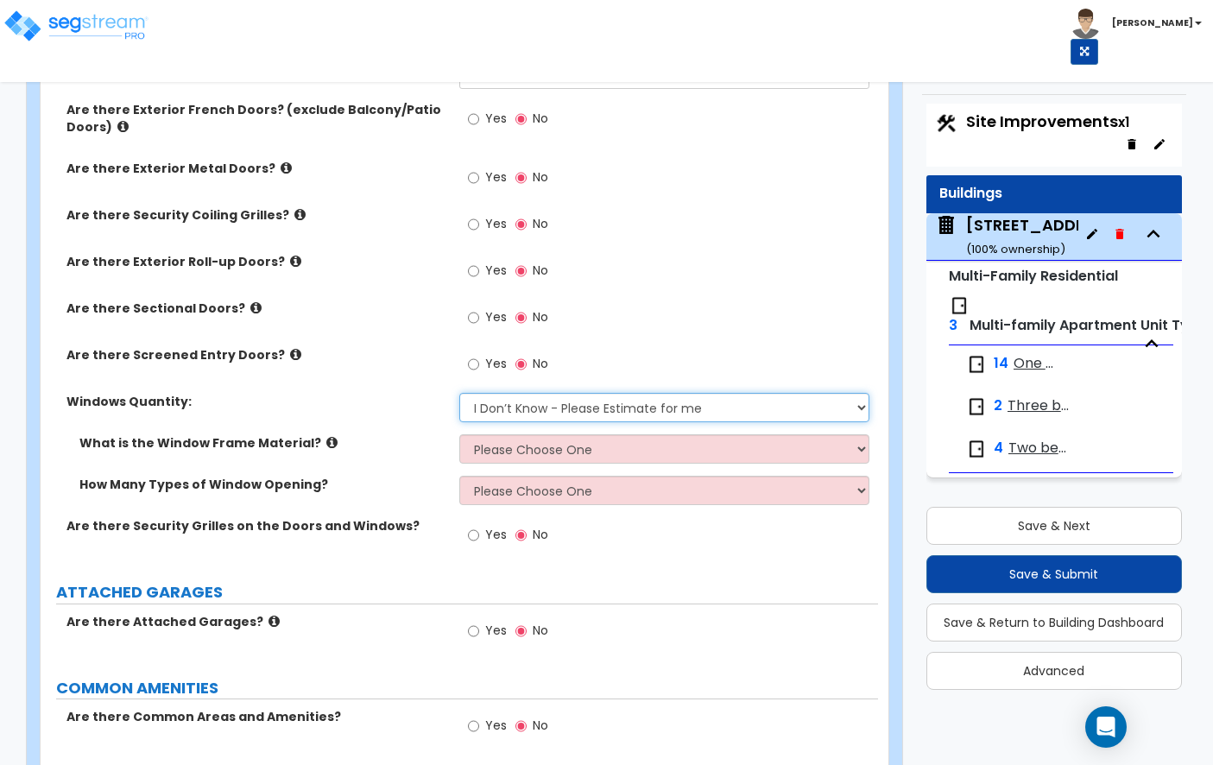
click at [503, 415] on select "I Don’t Know - Please Estimate for me I want to Enter the Quantity" at bounding box center [664, 407] width 410 height 29
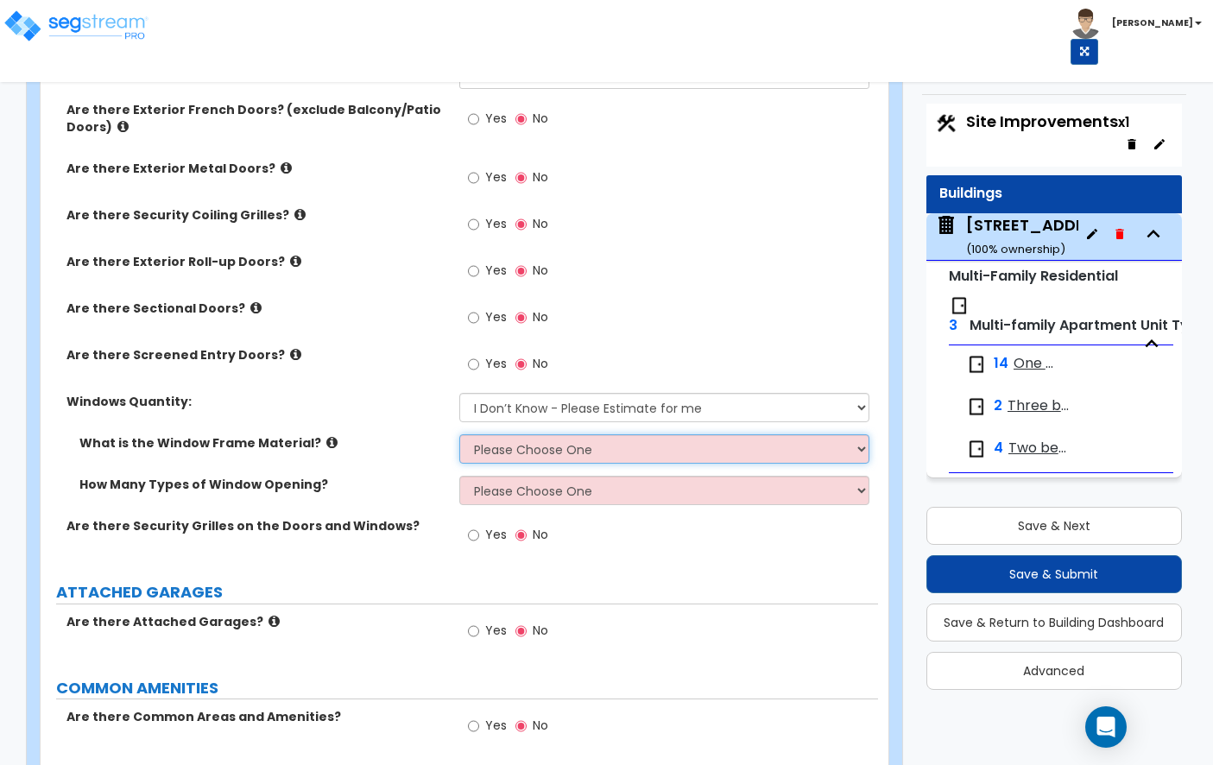
click at [535, 456] on select "Please Choose One Vinyl Aluminum Wood" at bounding box center [664, 448] width 410 height 29
click at [508, 445] on select "Please Choose One Vinyl Aluminum Wood" at bounding box center [664, 448] width 410 height 29
select select "3"
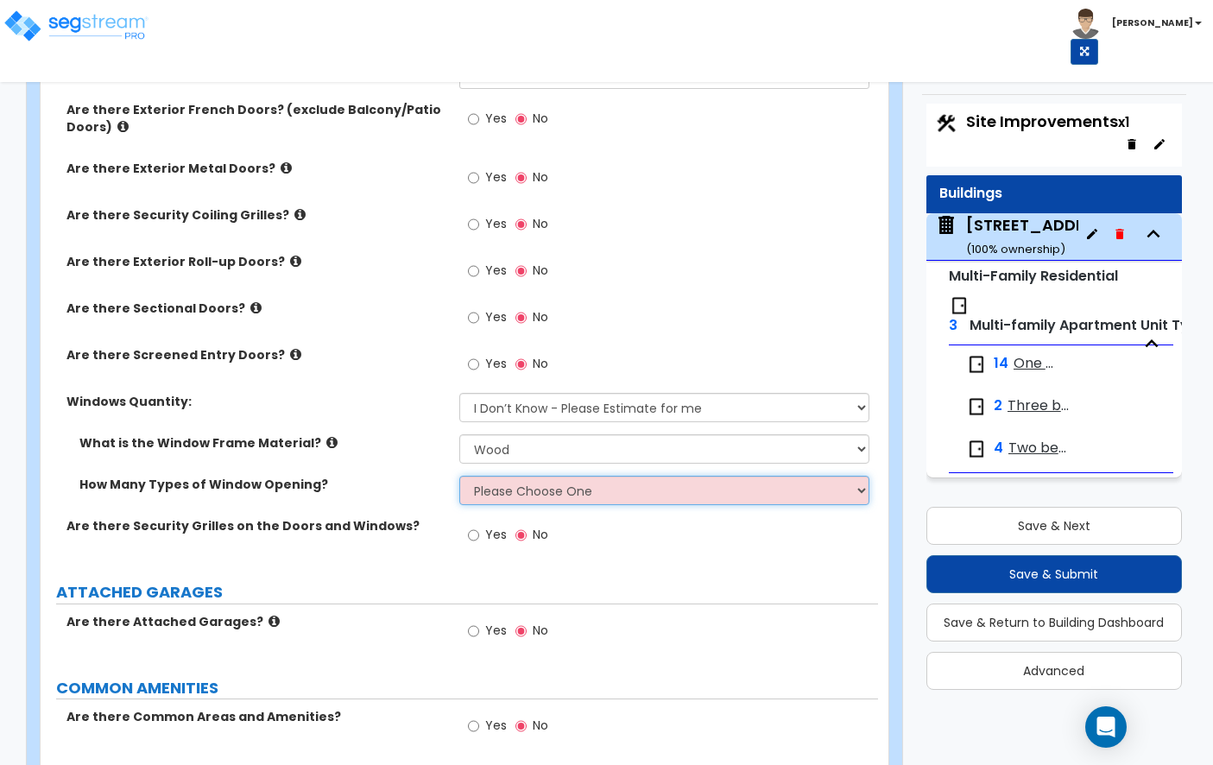
click at [499, 499] on select "Please Choose One 1 2 3 4" at bounding box center [664, 490] width 410 height 29
select select "1"
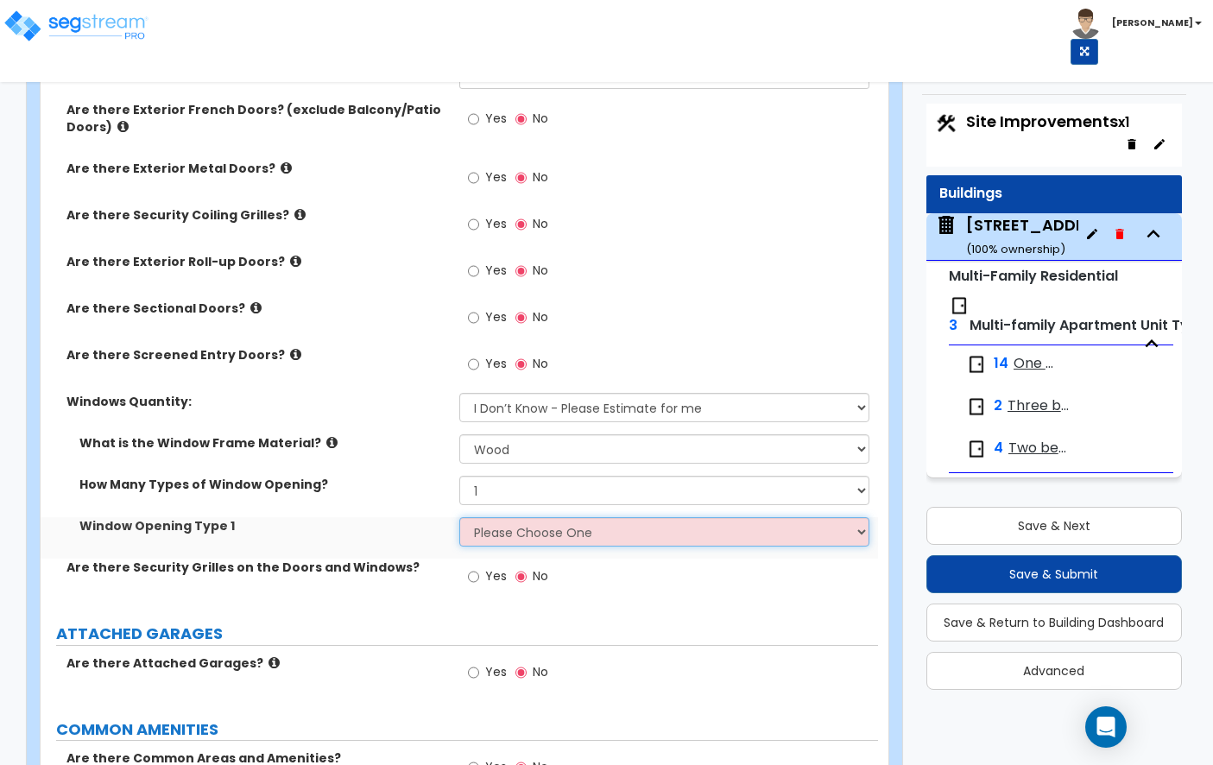
click at [483, 529] on select "Please Choose One Sliding Picture/Fixed Double/Single Hung Awning Swing" at bounding box center [664, 531] width 410 height 29
select select "1"
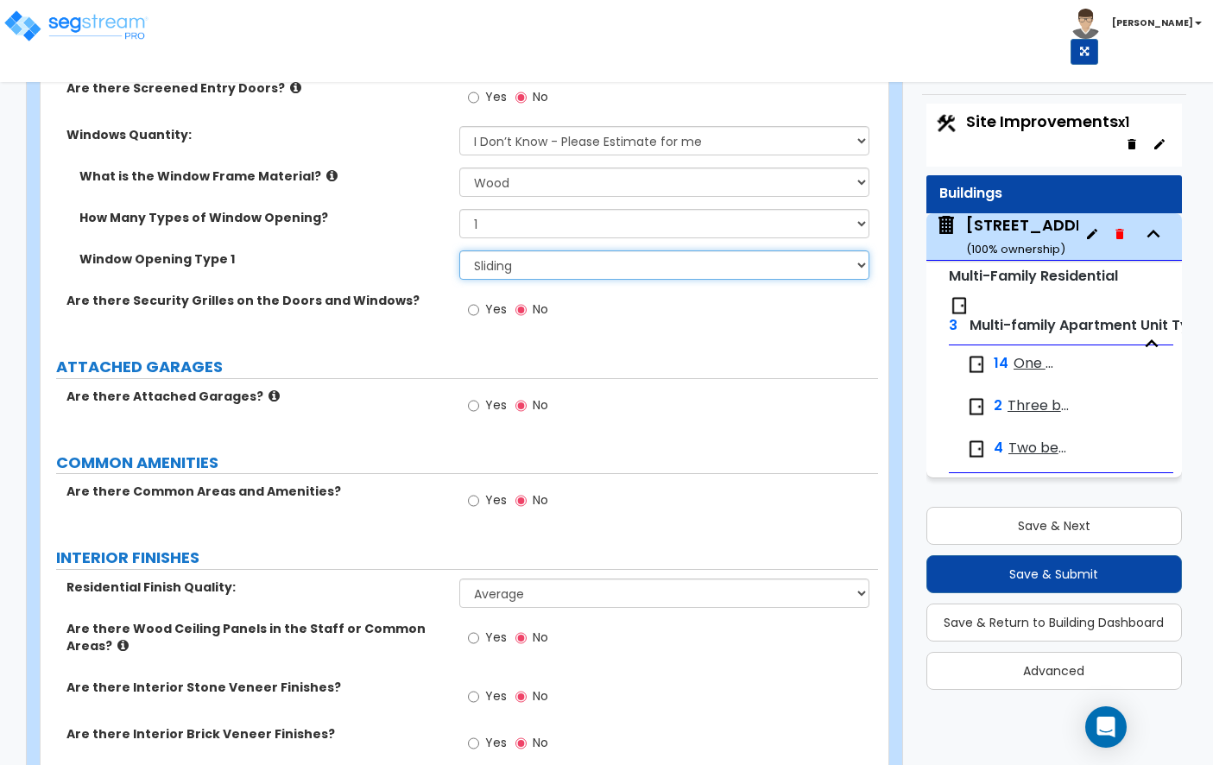
scroll to position [2435, 0]
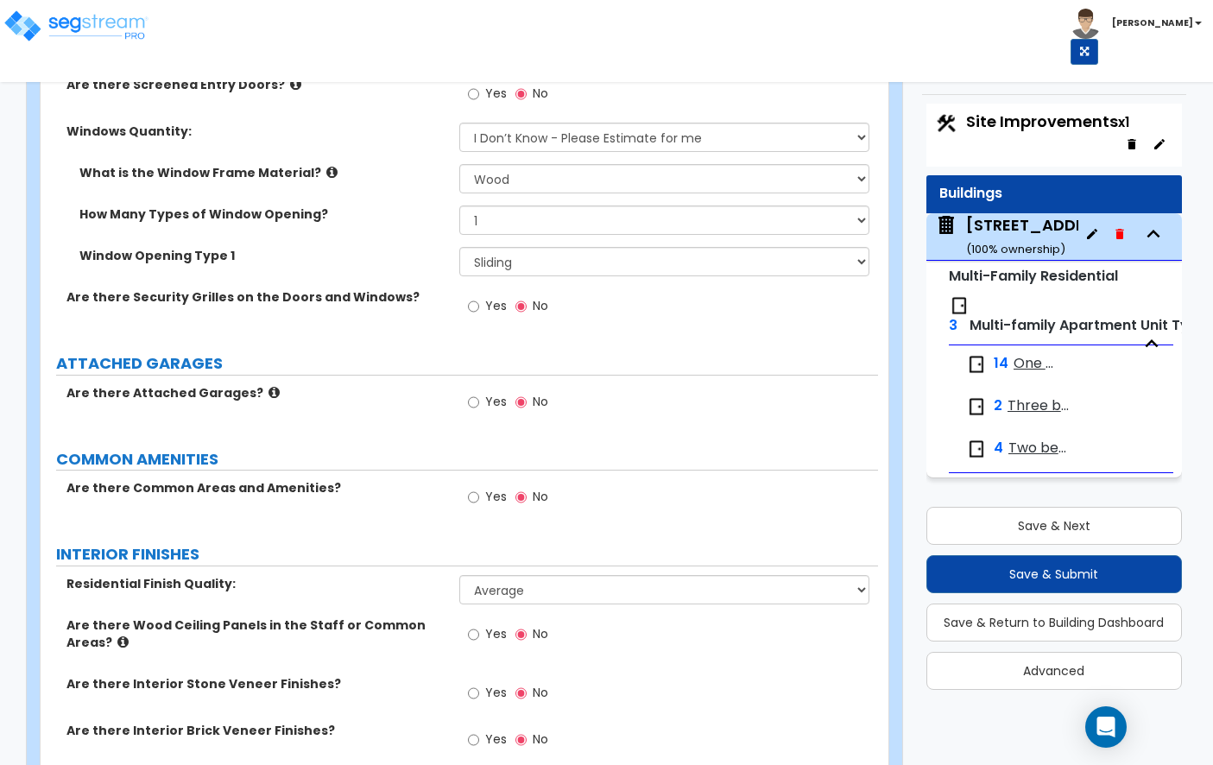
click at [250, 390] on label "Are there Attached Garages?" at bounding box center [256, 392] width 380 height 17
click at [477, 489] on input "Yes" at bounding box center [473, 497] width 11 height 19
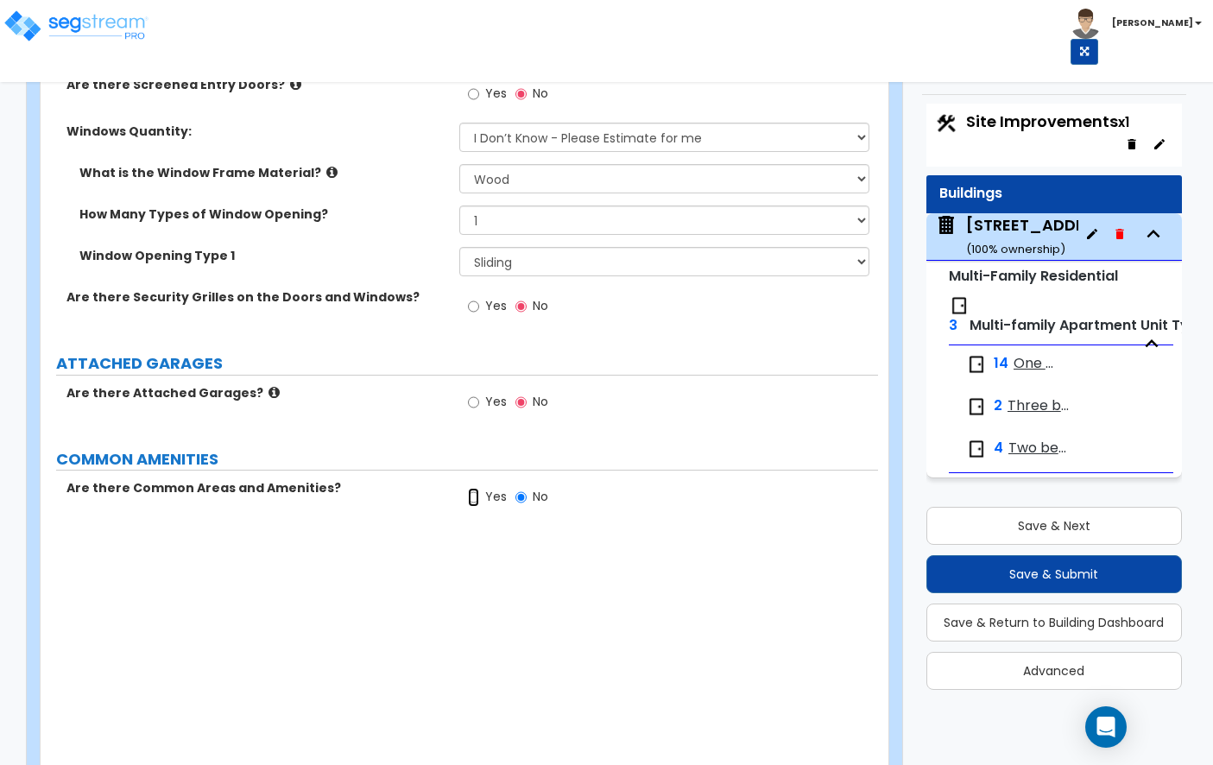
radio input "true"
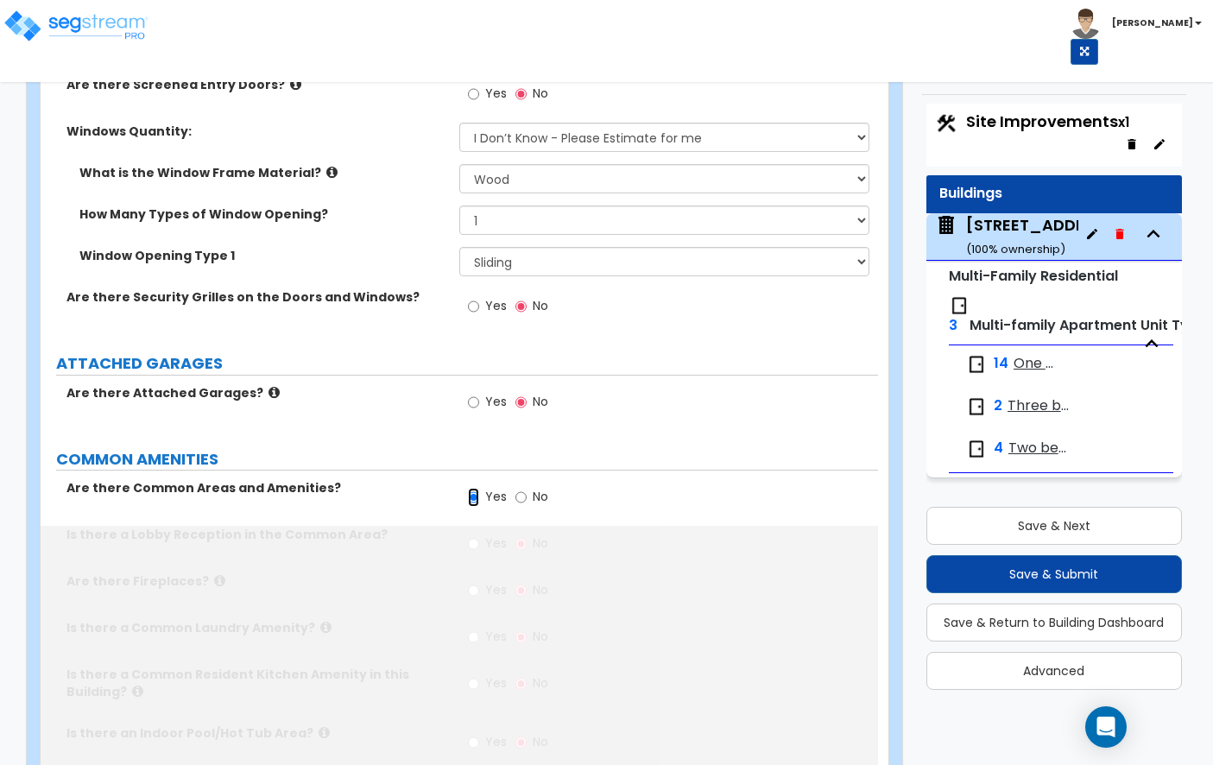
click at [472, 501] on input "Yes" at bounding box center [473, 497] width 11 height 19
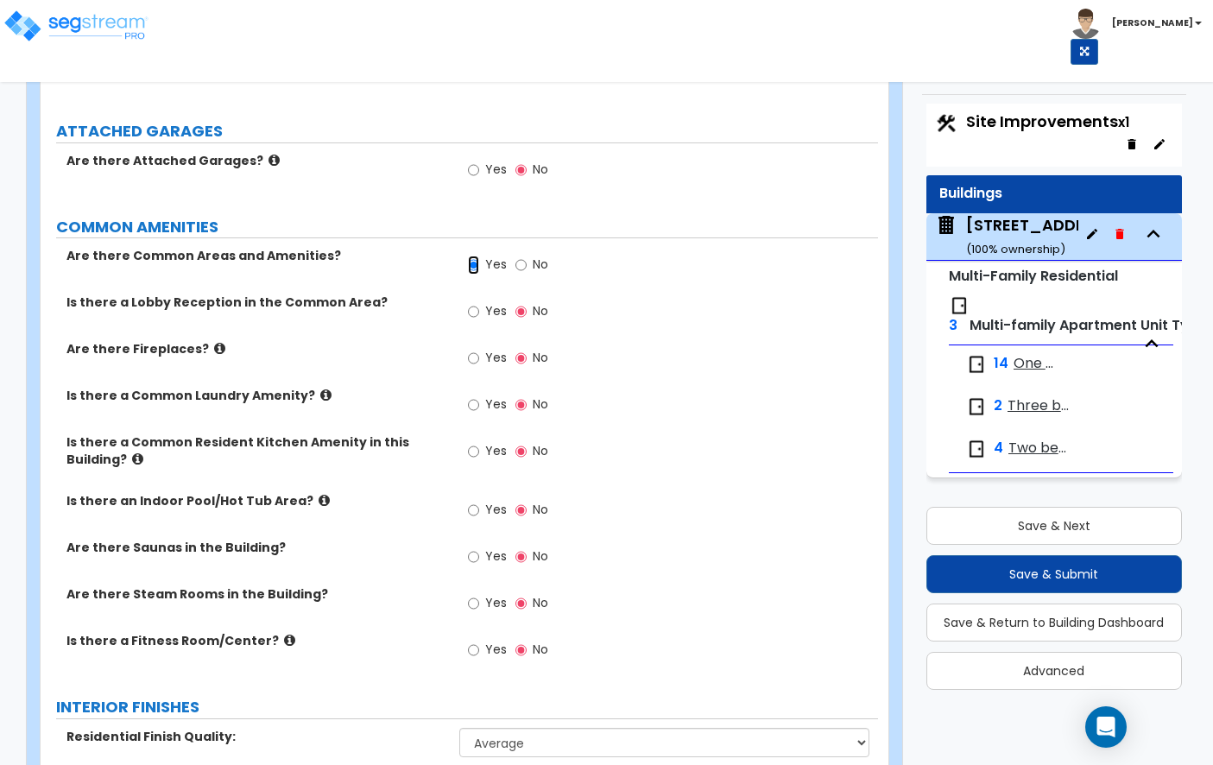
scroll to position [2669, 0]
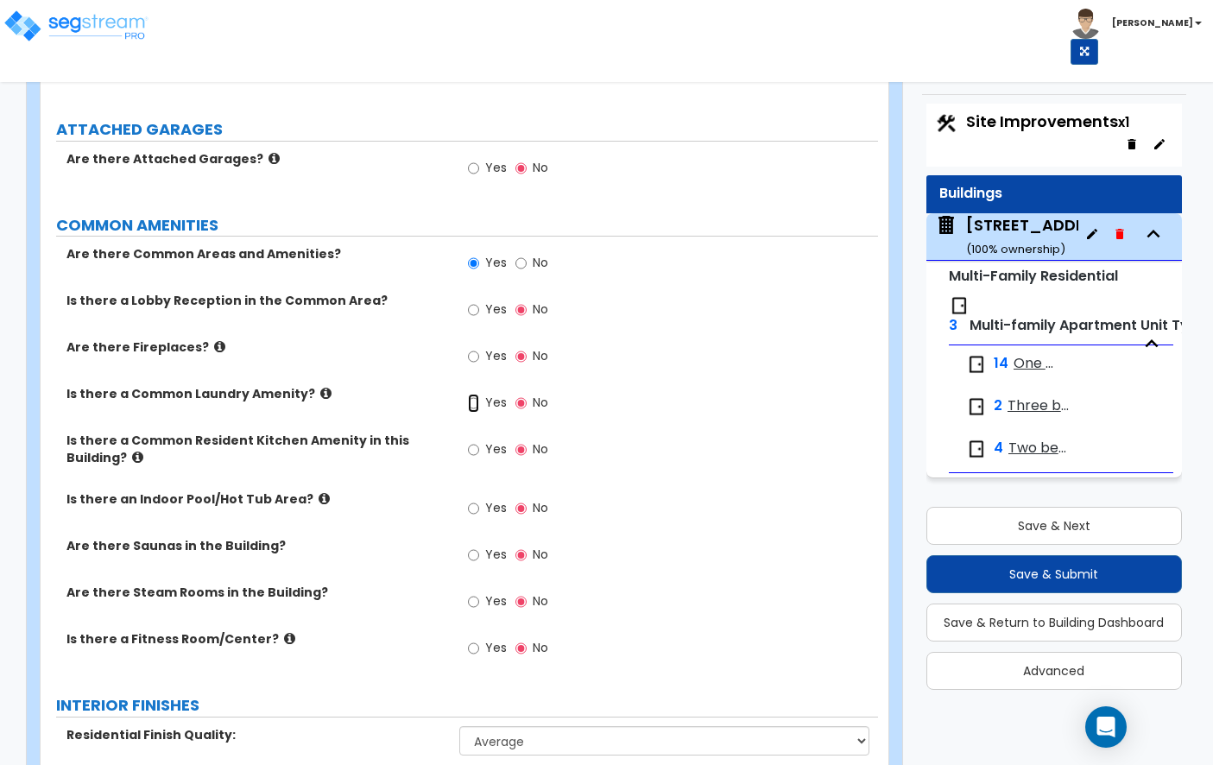
click at [474, 397] on input "Yes" at bounding box center [473, 403] width 11 height 19
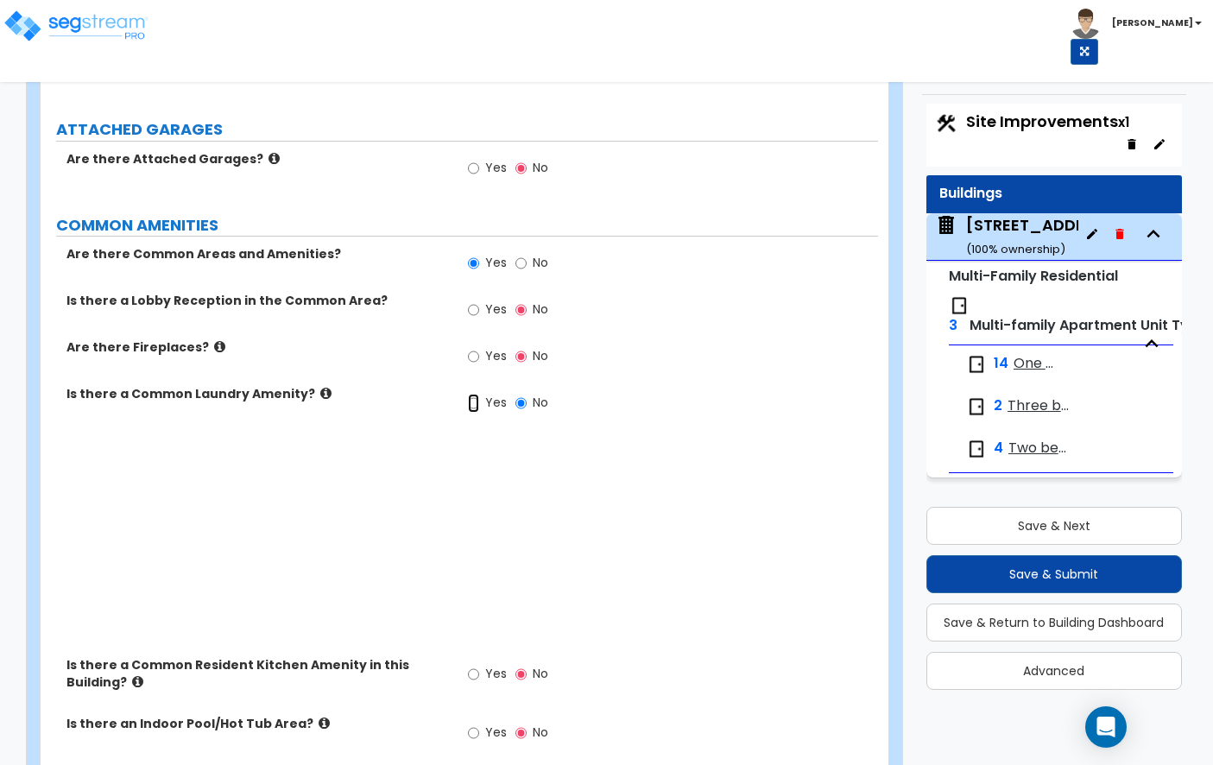
radio input "true"
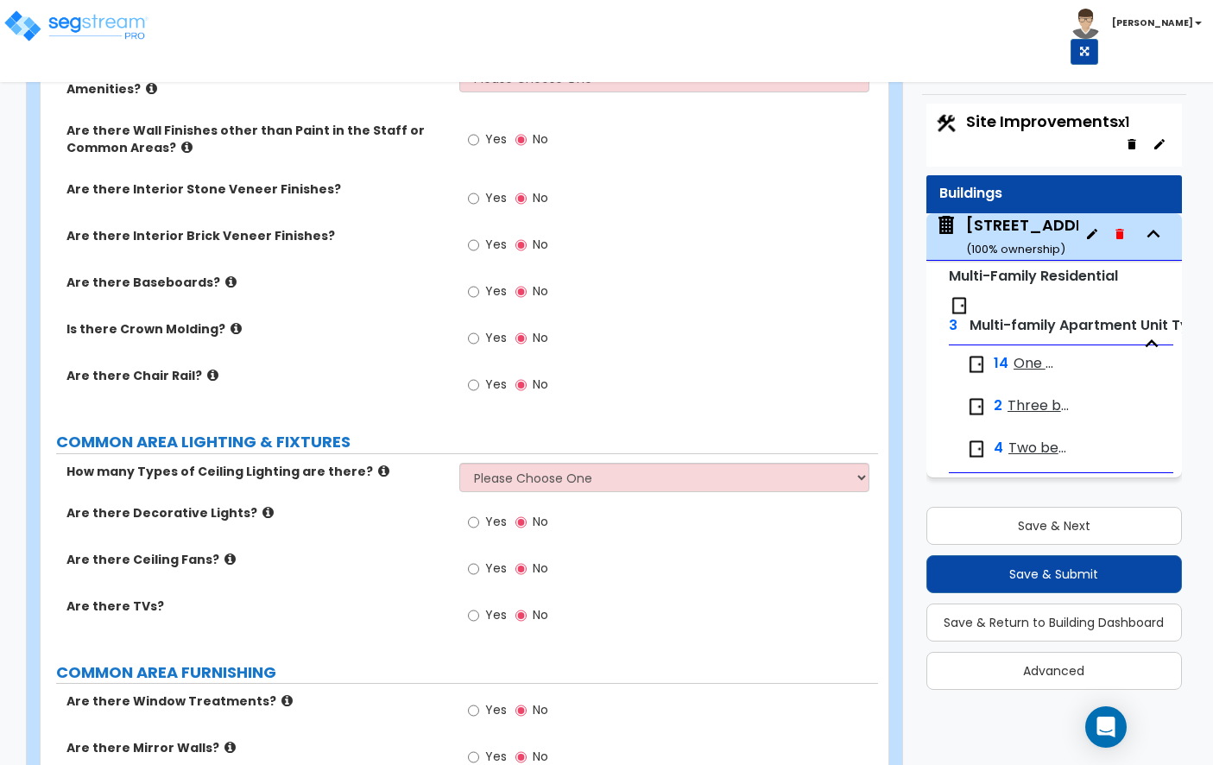
scroll to position [3708, 0]
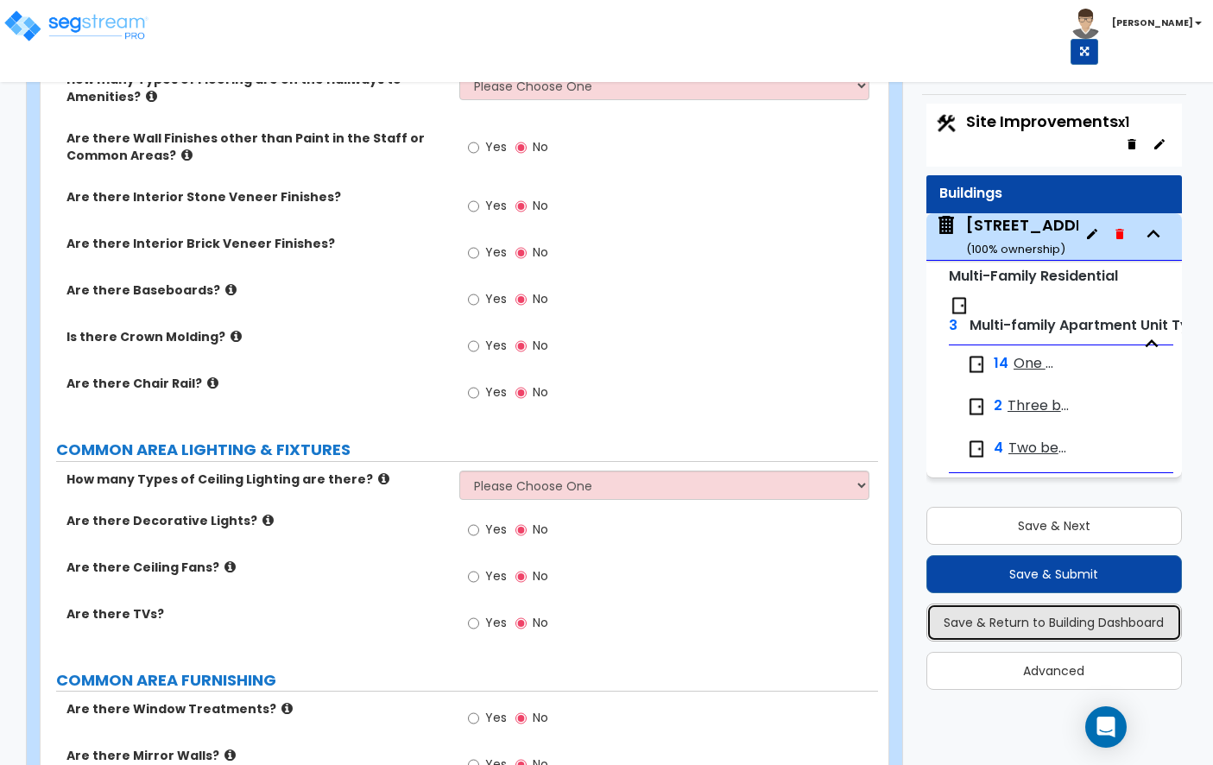
click at [1015, 617] on button "Save & Return to Building Dashboard" at bounding box center [1054, 623] width 256 height 38
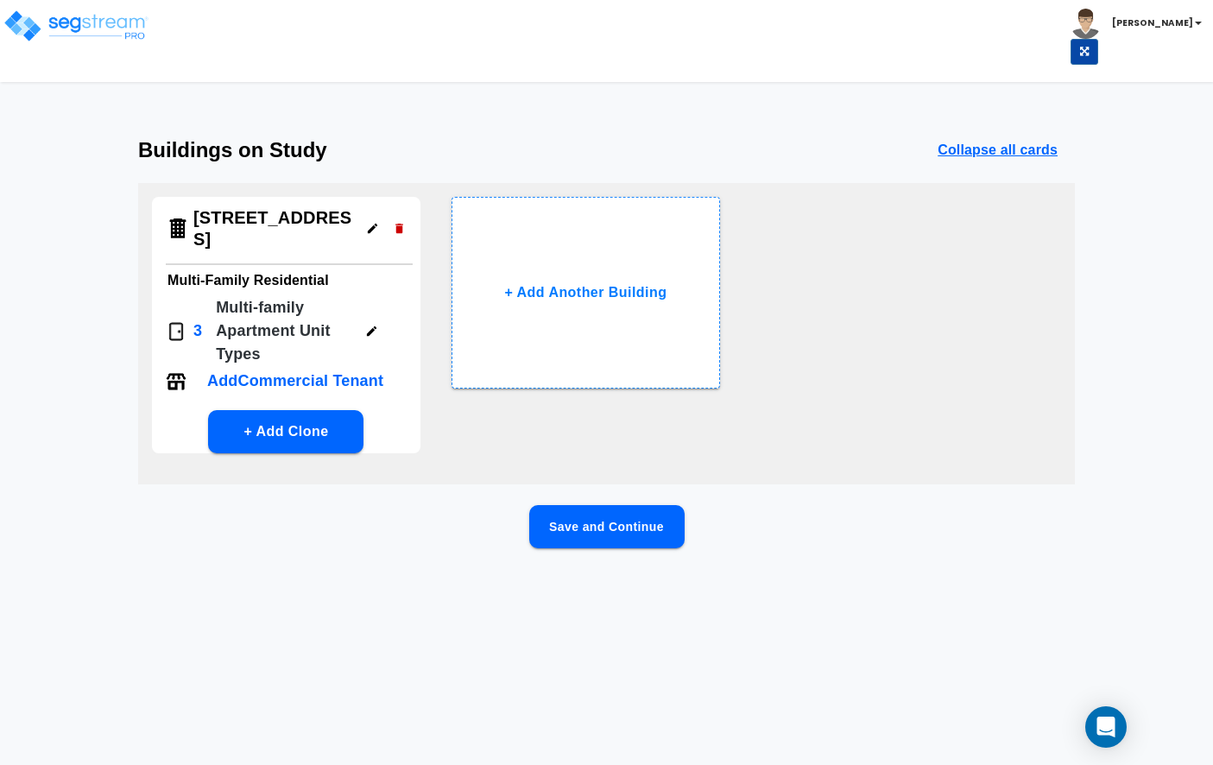
click at [598, 509] on button "Save and Continue" at bounding box center [606, 526] width 155 height 43
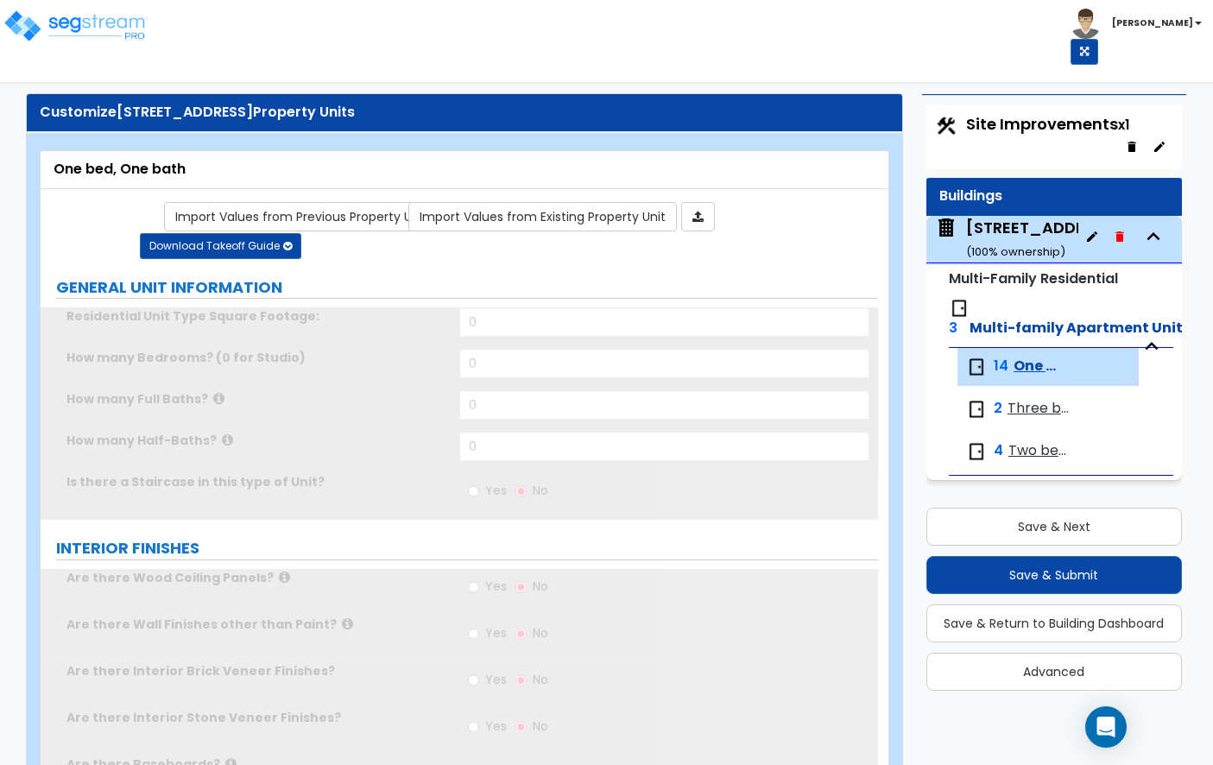
scroll to position [2, 0]
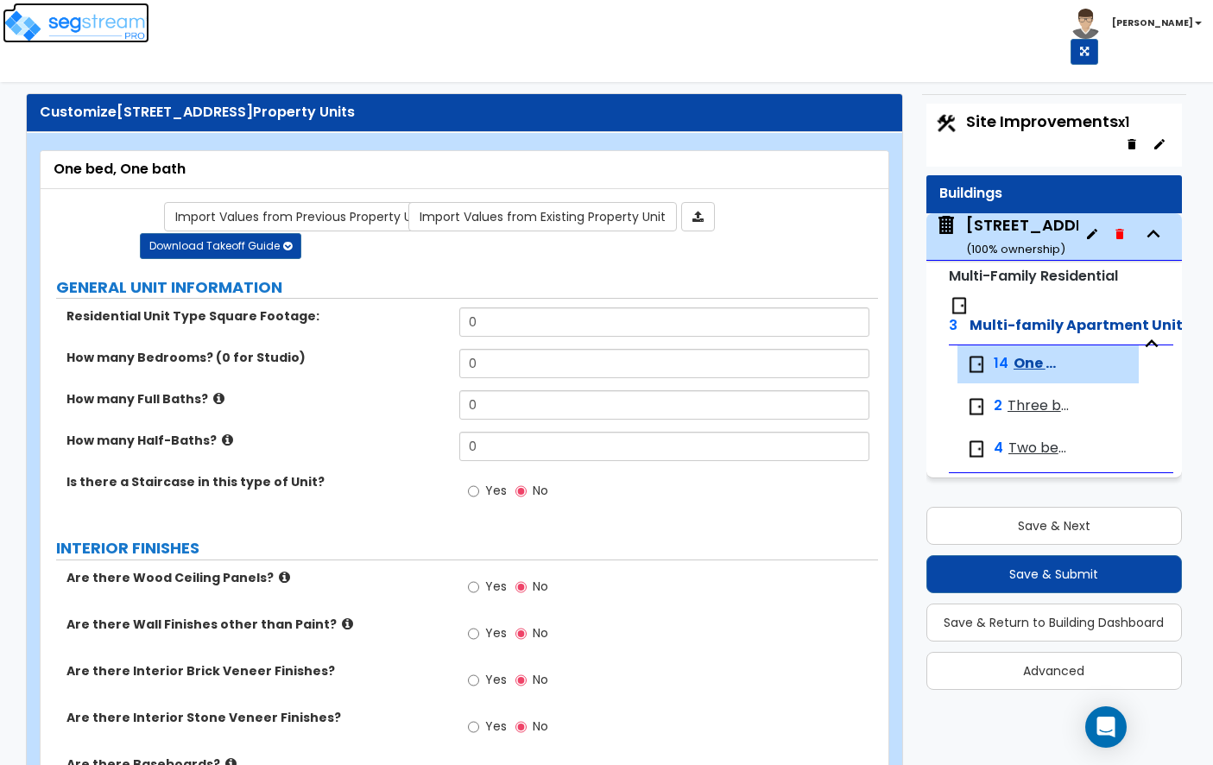
click at [117, 28] on img at bounding box center [76, 26] width 147 height 35
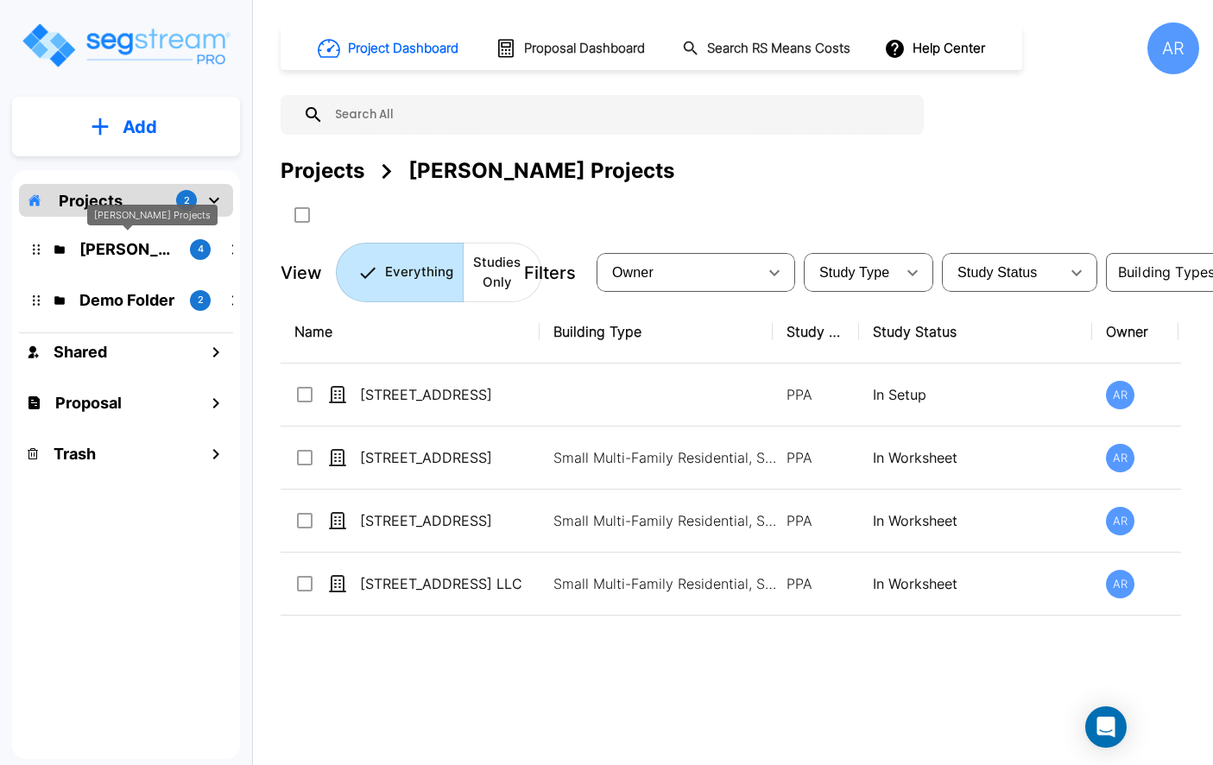
click at [130, 246] on p "[PERSON_NAME] Projects" at bounding box center [127, 248] width 97 height 23
click at [35, 248] on icon "mailbox folders" at bounding box center [36, 249] width 7 height 10
drag, startPoint x: 37, startPoint y: 250, endPoint x: 306, endPoint y: 206, distance: 272.0
click at [306, 206] on div "Add Projects 2 ROMO Projects 4 Demo Folder 2 Shared Proposal Trash Project Dash…" at bounding box center [606, 382] width 1213 height 765
click at [408, 169] on div "Projects ROMO Projects" at bounding box center [478, 170] width 394 height 31
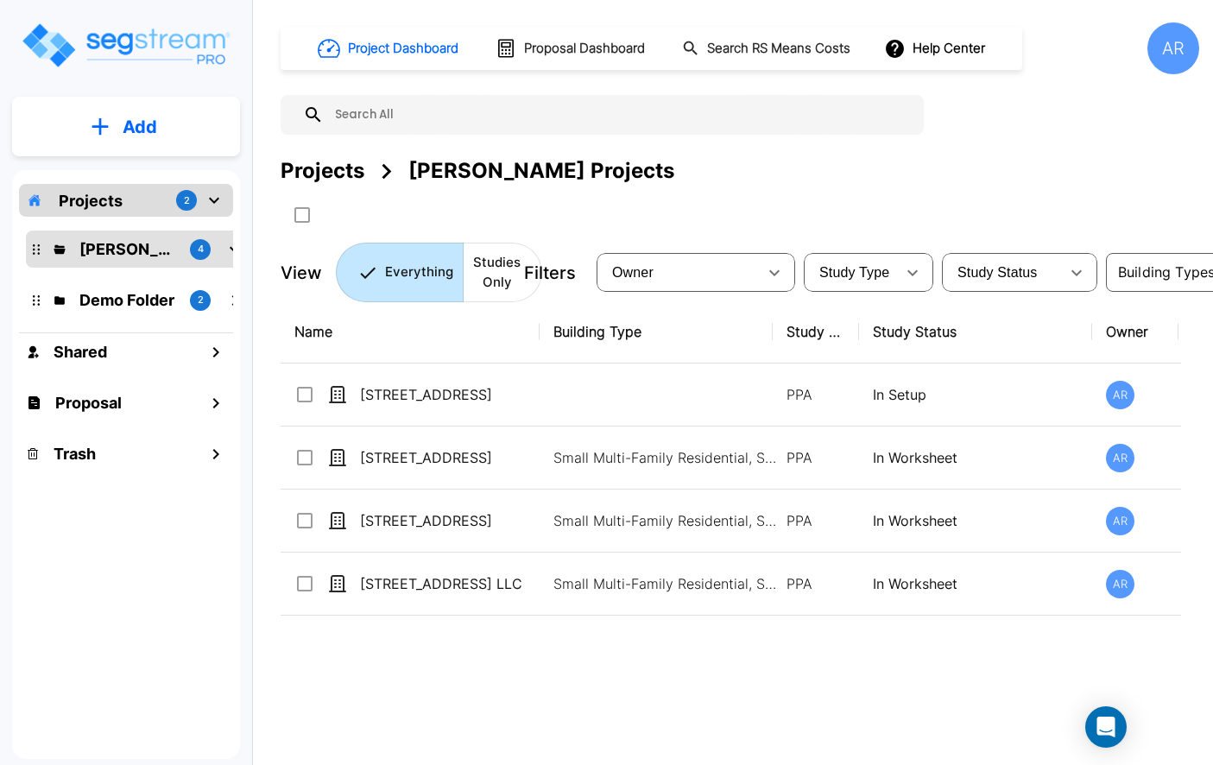
click at [421, 169] on div "[PERSON_NAME] Projects" at bounding box center [541, 170] width 266 height 31
drag, startPoint x: 569, startPoint y: 170, endPoint x: 471, endPoint y: 171, distance: 97.6
click at [471, 171] on div "Projects ROMO Projects" at bounding box center [740, 170] width 919 height 31
click at [471, 171] on div "ROMO Projects" at bounding box center [541, 170] width 266 height 31
